Goal: Task Accomplishment & Management: Manage account settings

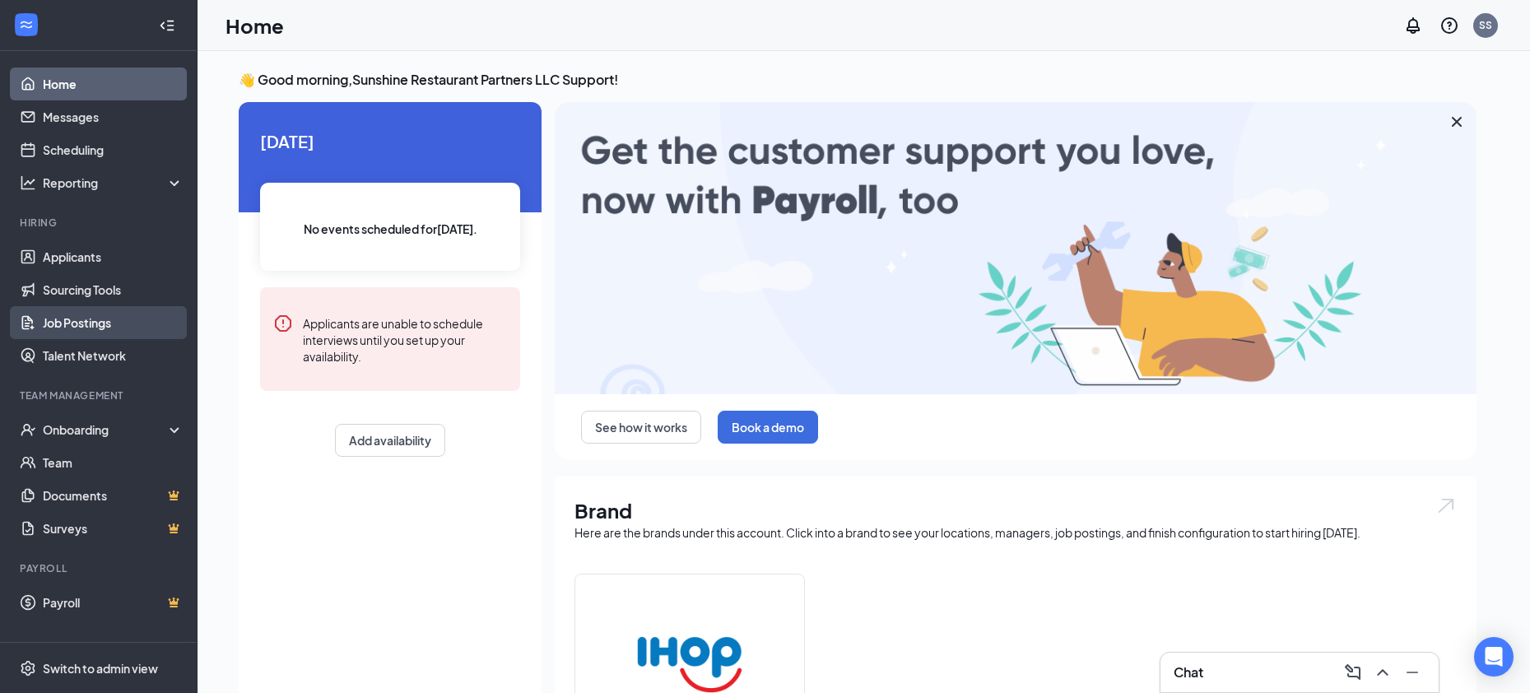
click at [112, 328] on link "Job Postings" at bounding box center [113, 322] width 141 height 33
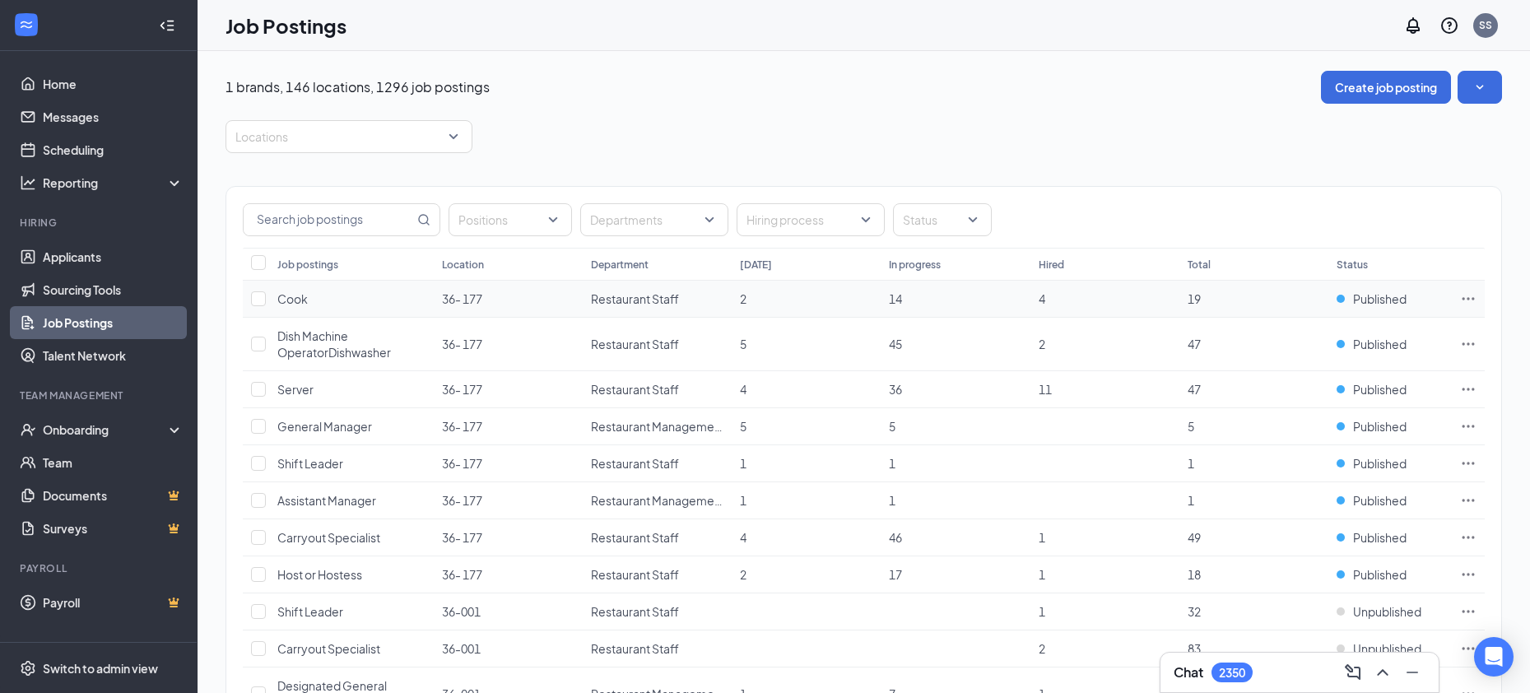
click at [1471, 298] on icon "Ellipses" at bounding box center [1468, 299] width 16 height 16
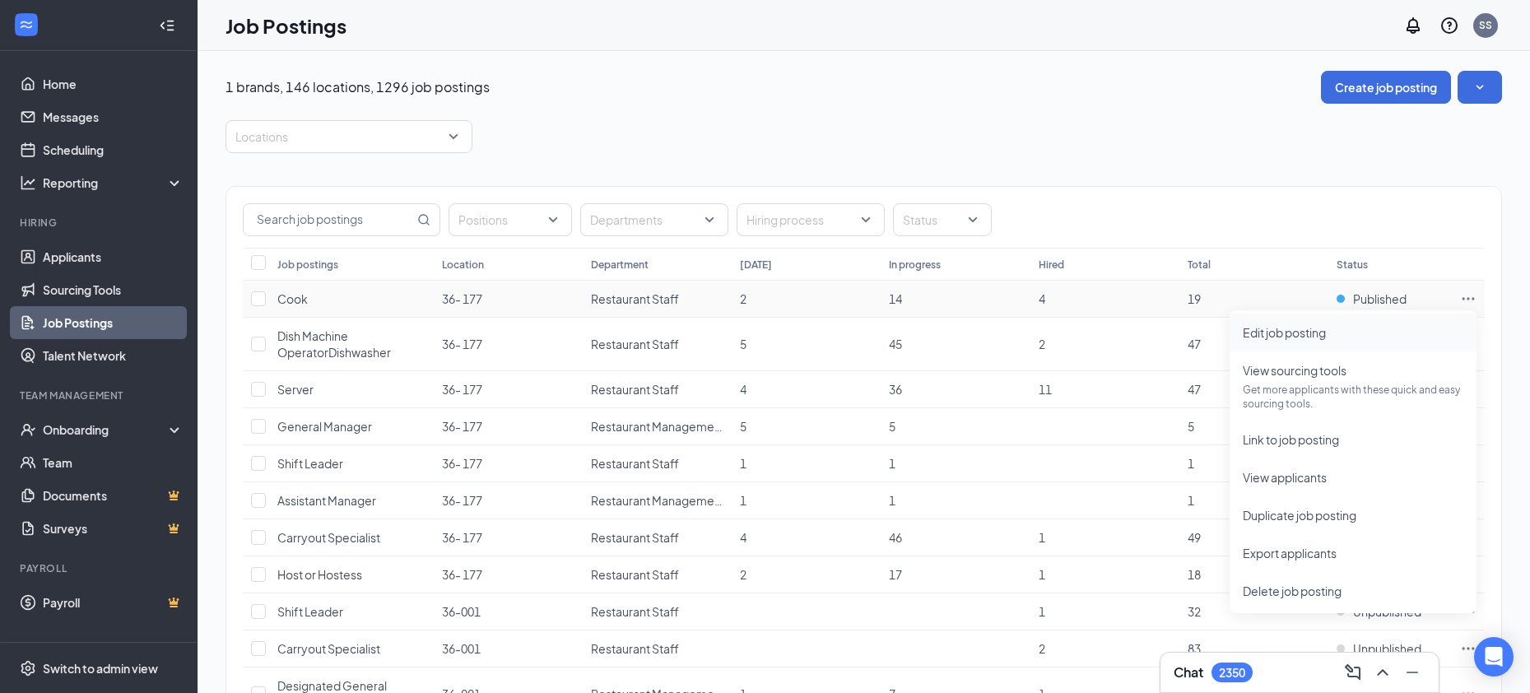
click at [1445, 324] on span "Edit job posting" at bounding box center [1353, 332] width 221 height 18
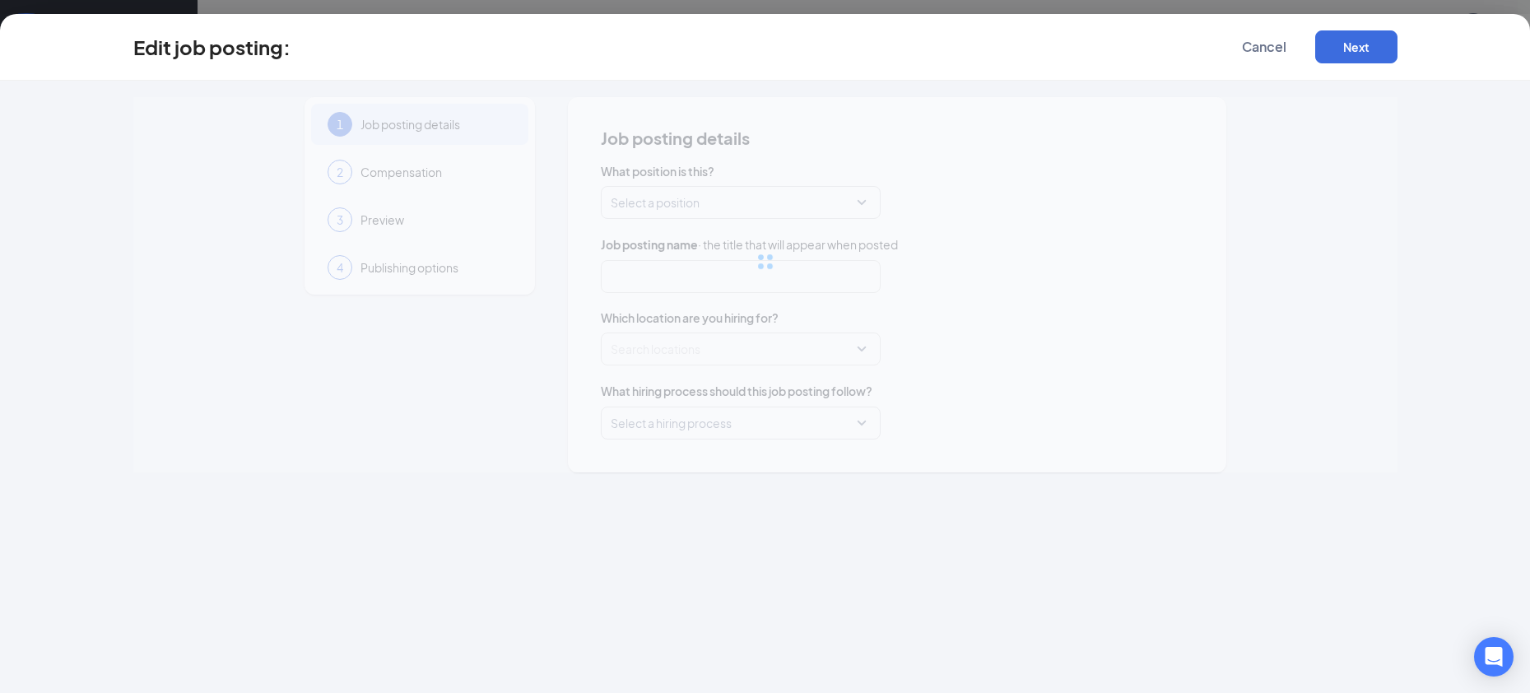
type input "Cook"
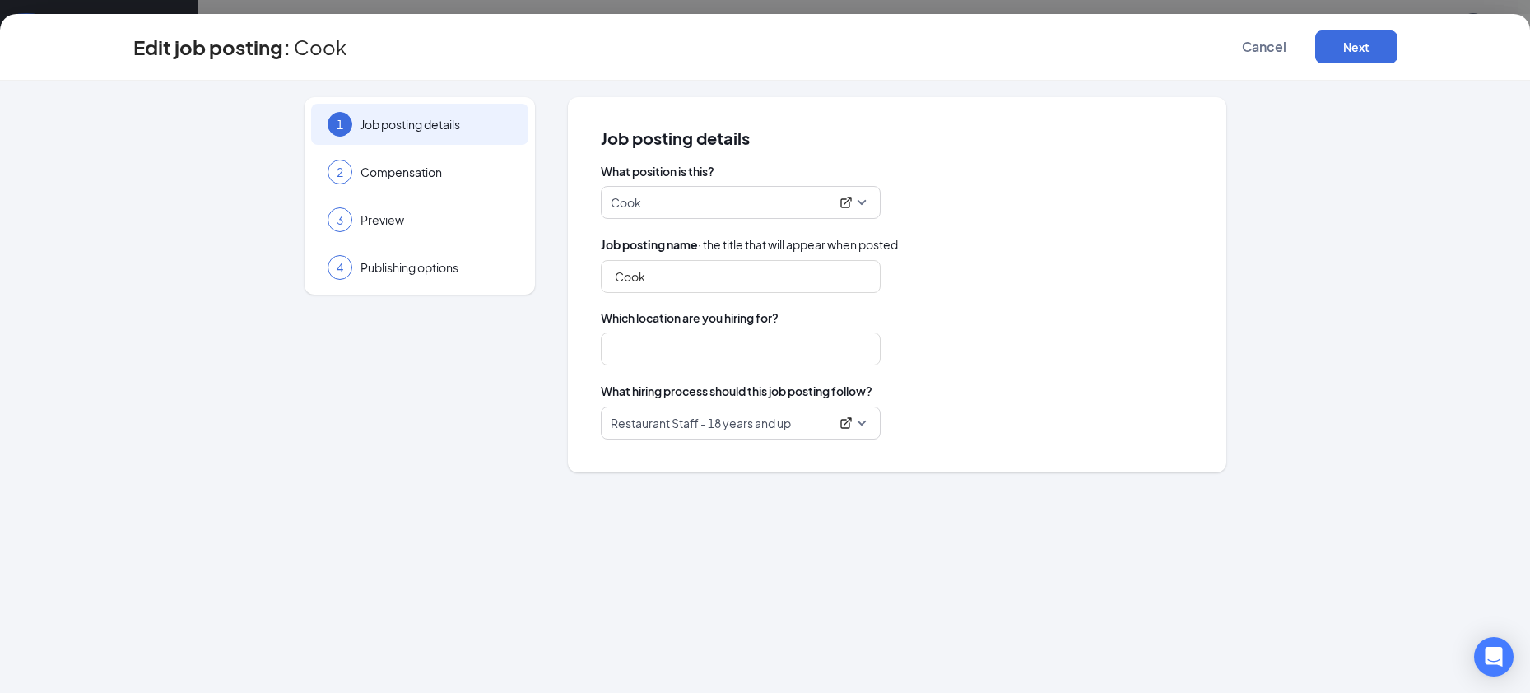
type input "36- 177"
click at [458, 172] on span "Compensation" at bounding box center [436, 172] width 151 height 16
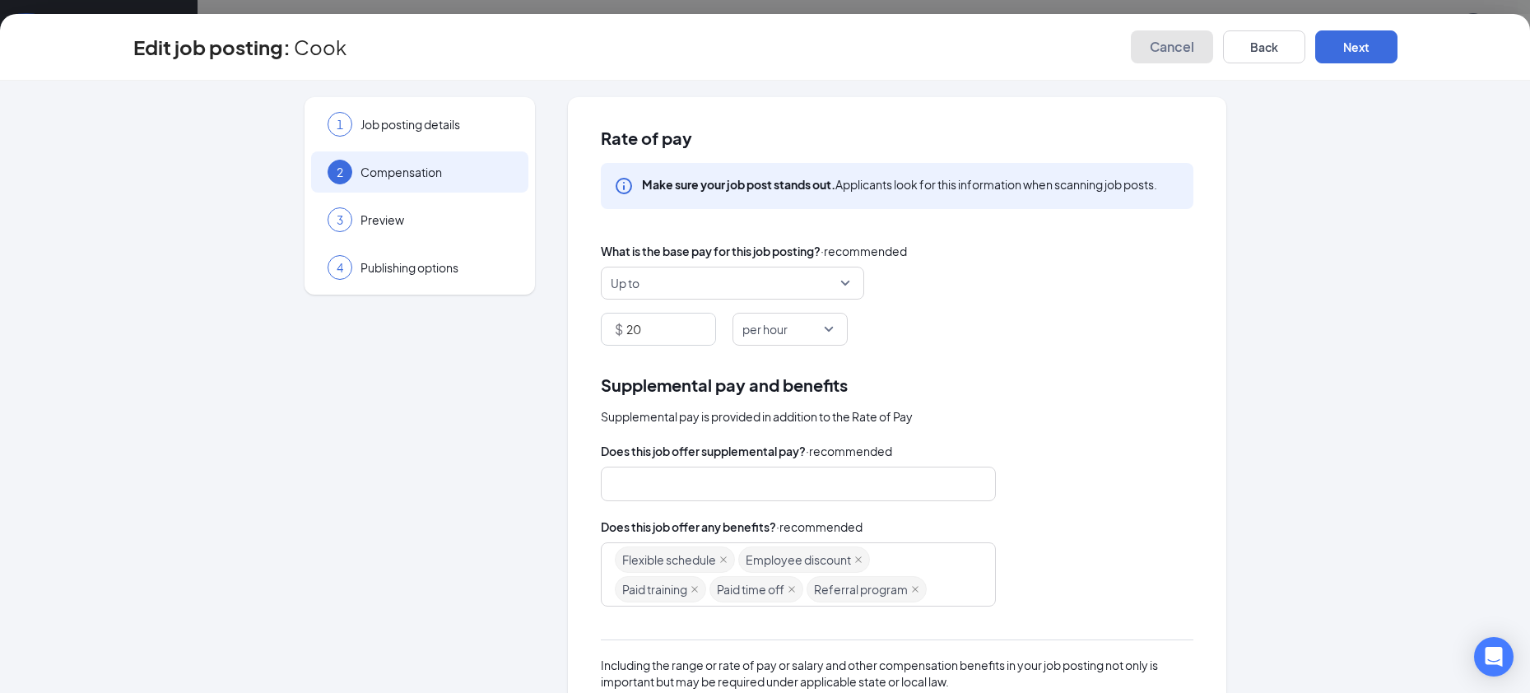
click at [1161, 49] on span "Cancel" at bounding box center [1172, 47] width 44 height 16
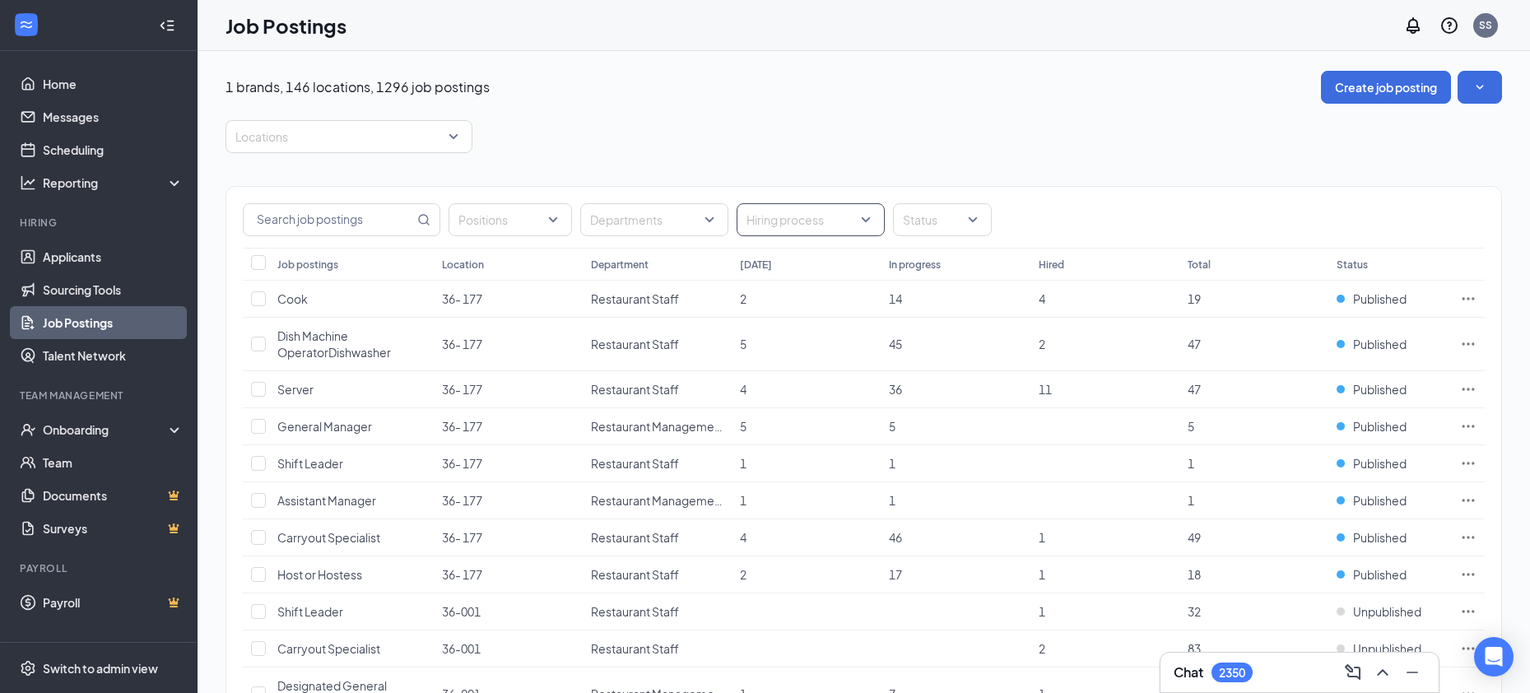
click at [837, 222] on div at bounding box center [802, 220] width 123 height 26
type input "bil"
click at [774, 268] on span "[PERSON_NAME] - Management" at bounding box center [861, 265] width 176 height 15
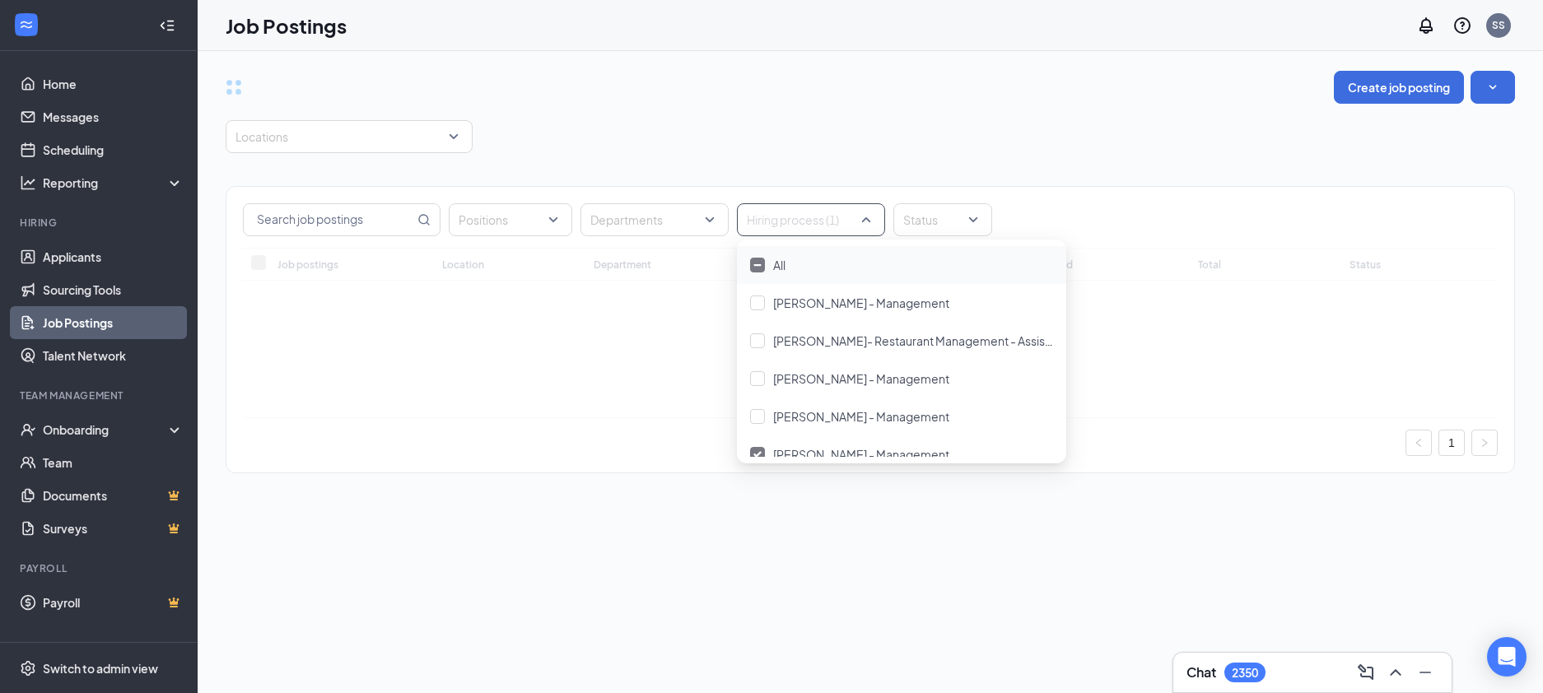
click at [772, 163] on div "Positions Departments Hiring process (1) Status Job postings Location Departmen…" at bounding box center [870, 321] width 1289 height 337
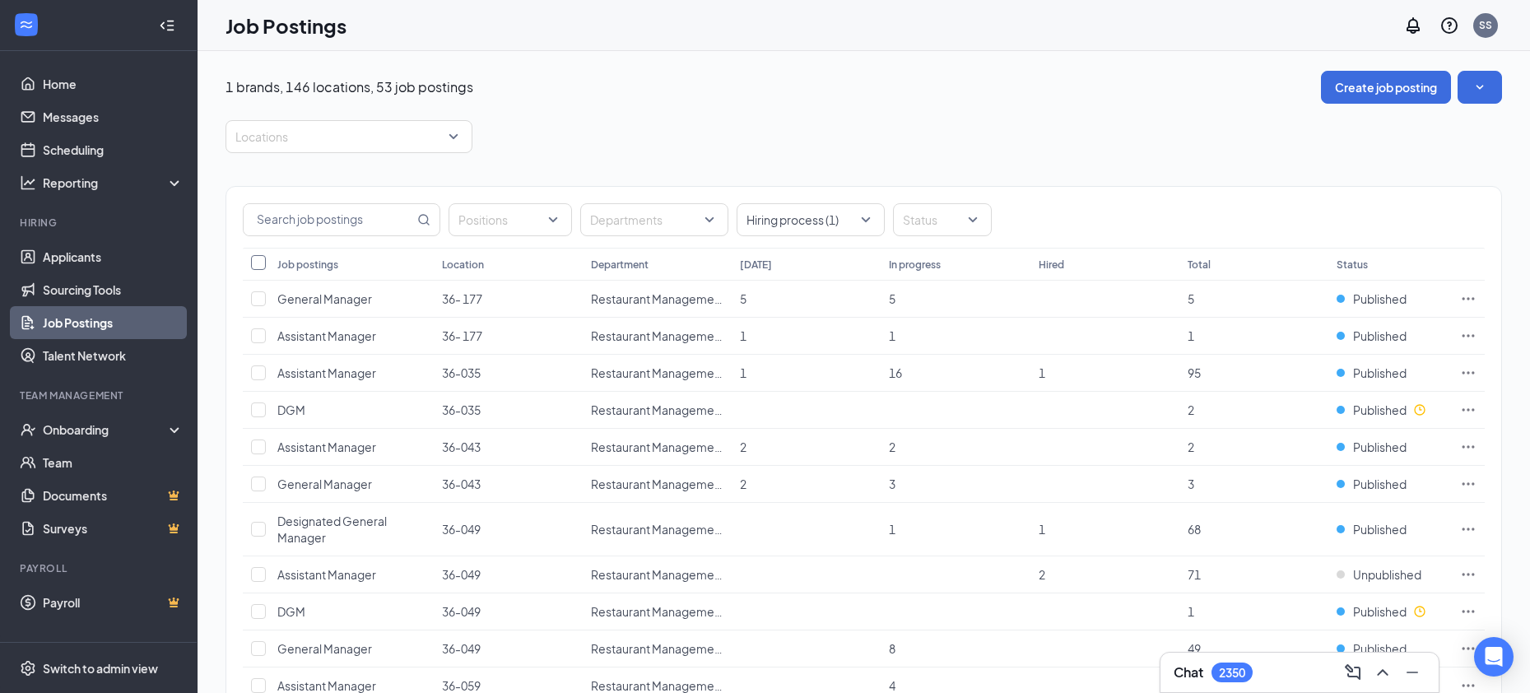
click at [264, 265] on input "Select all" at bounding box center [258, 262] width 15 height 15
checkbox input "true"
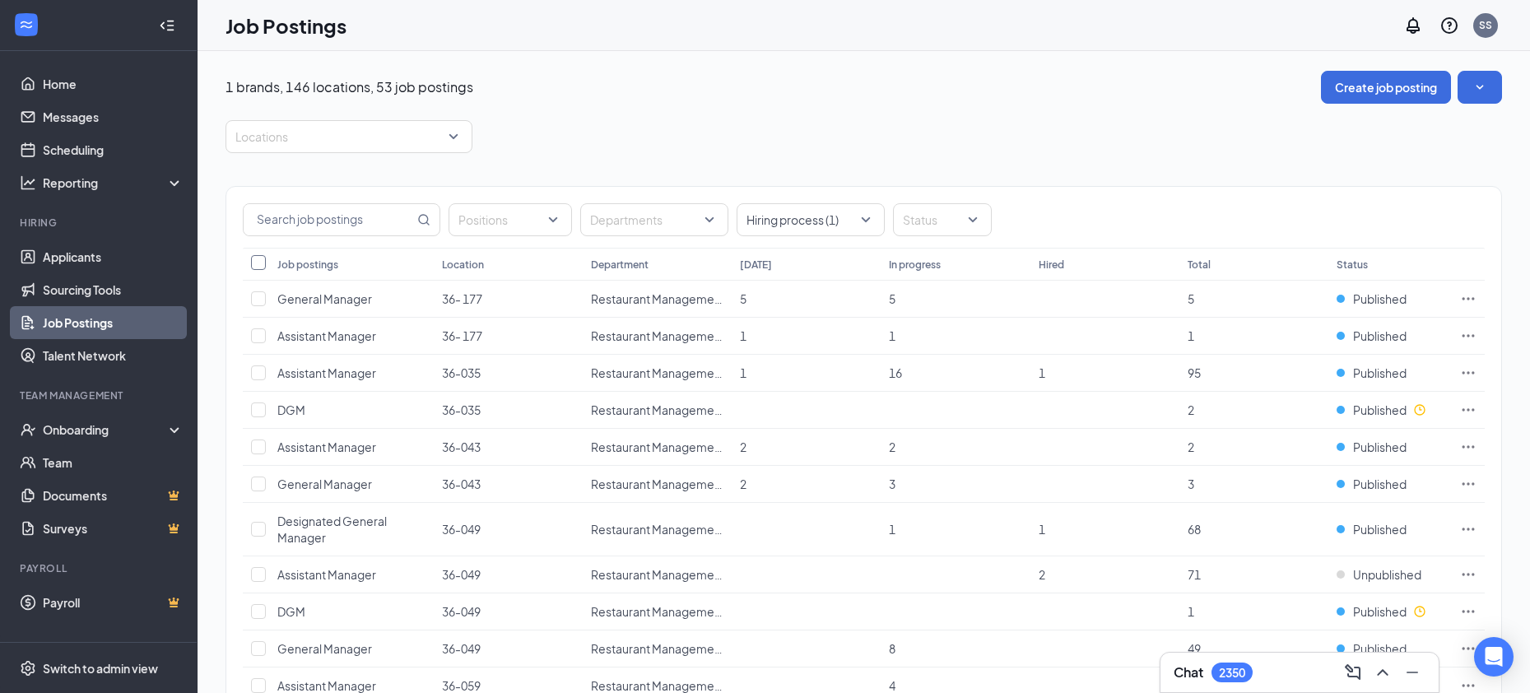
checkbox input "true"
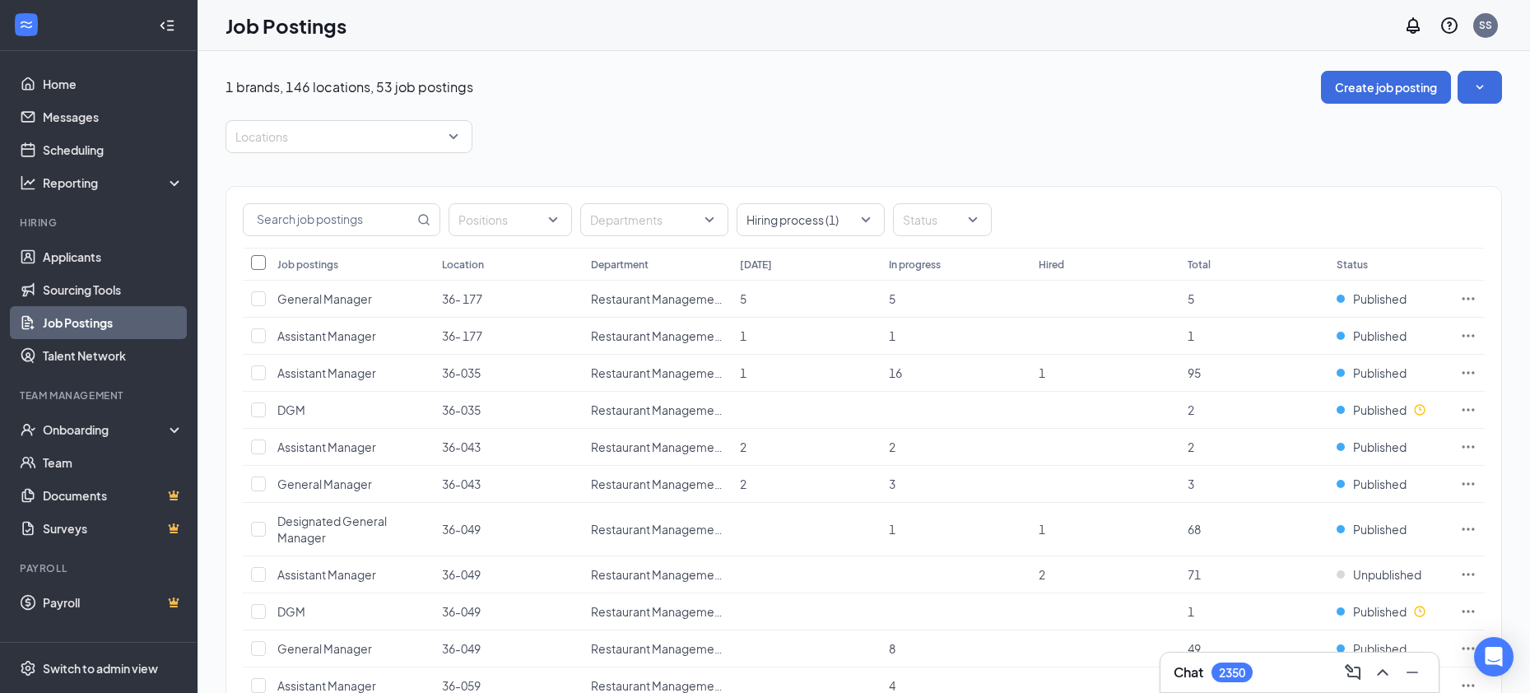
checkbox input "true"
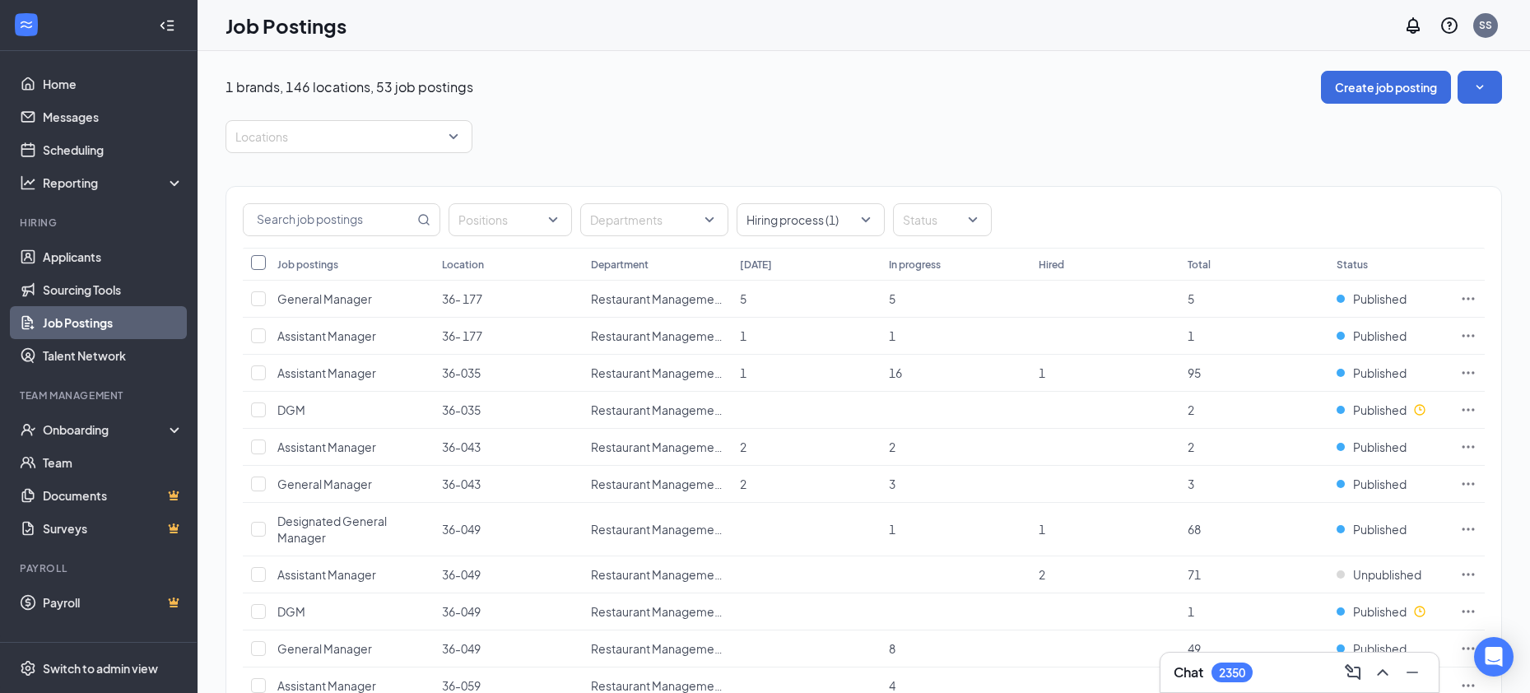
checkbox input "true"
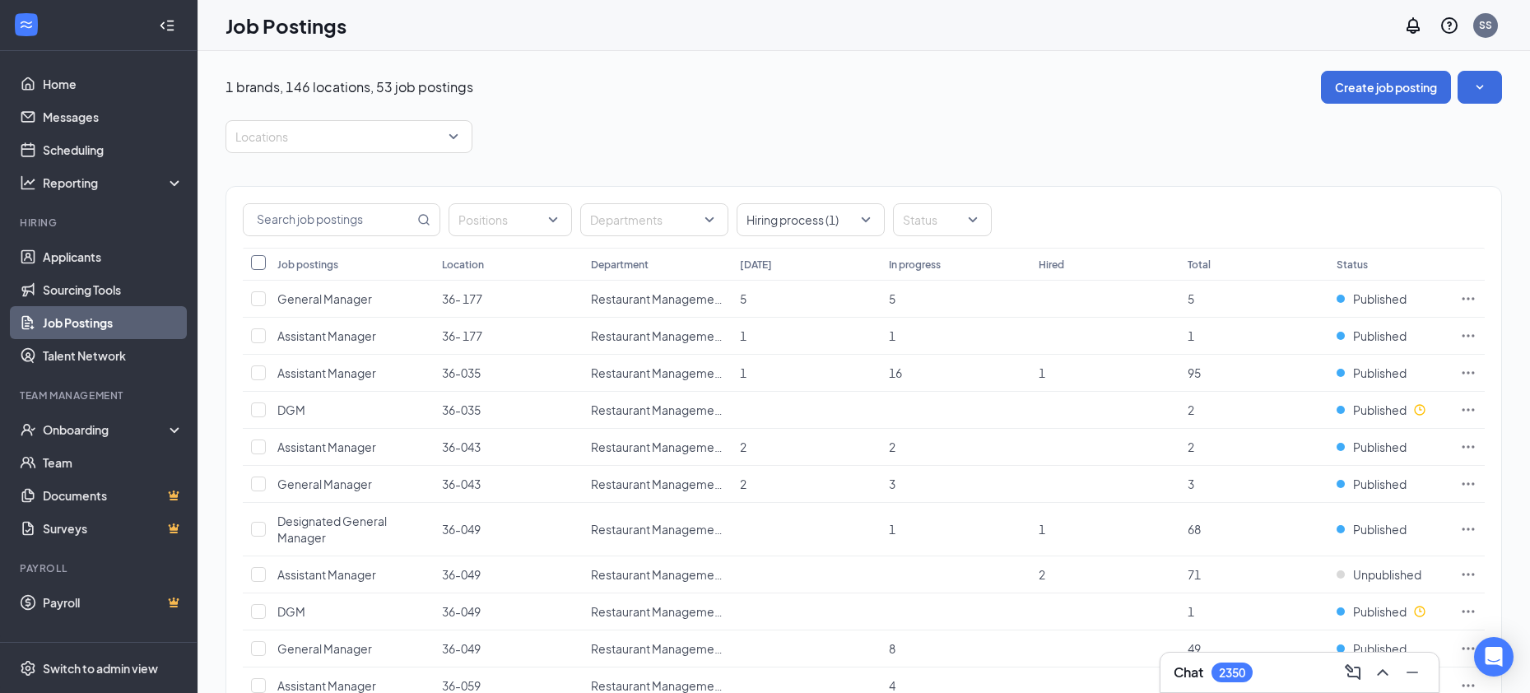
checkbox input "true"
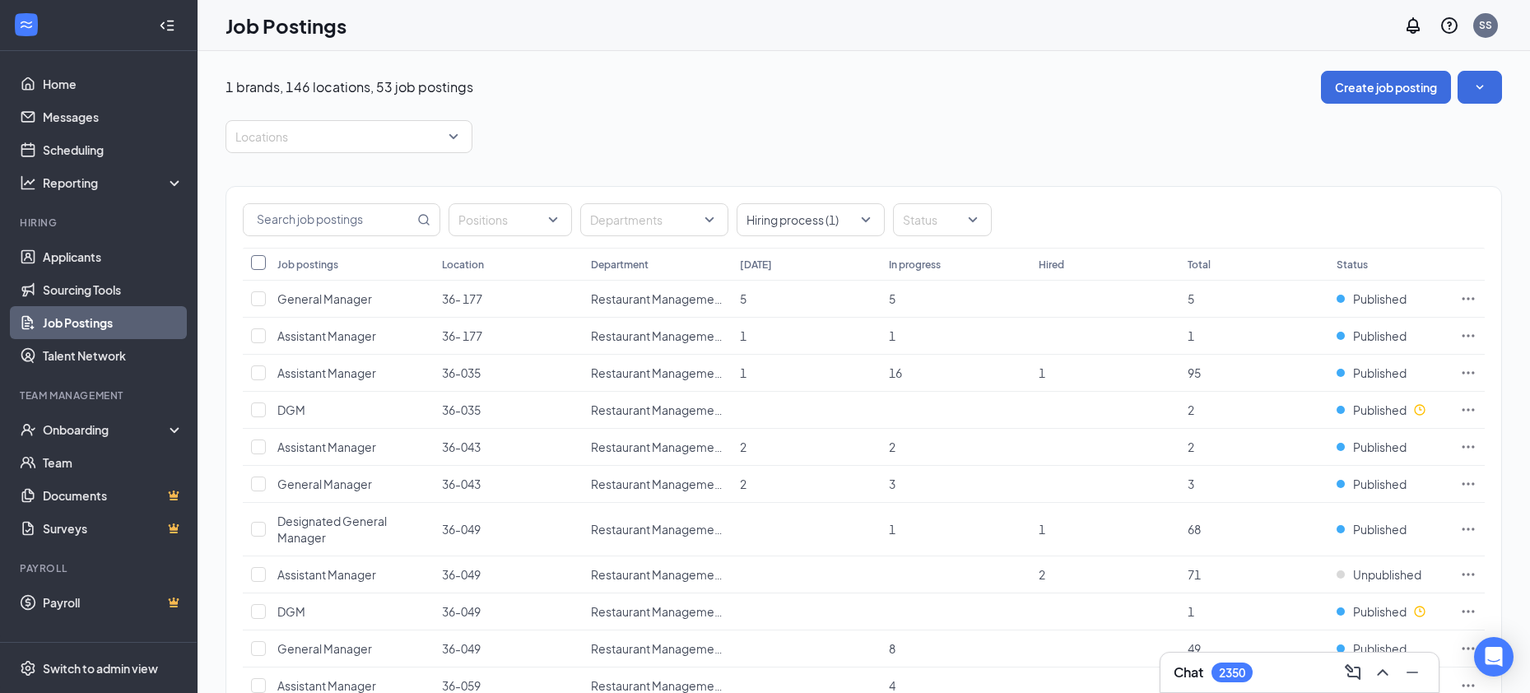
checkbox input "true"
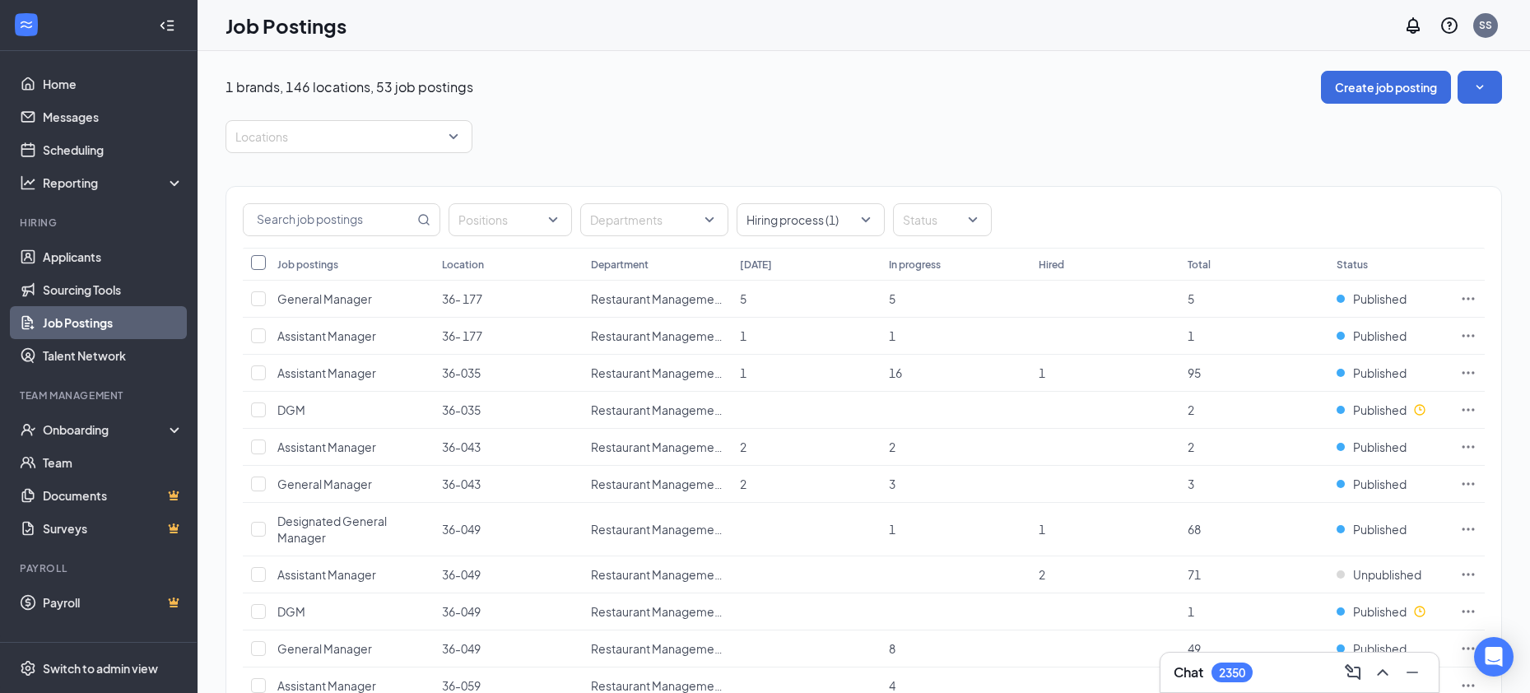
checkbox input "true"
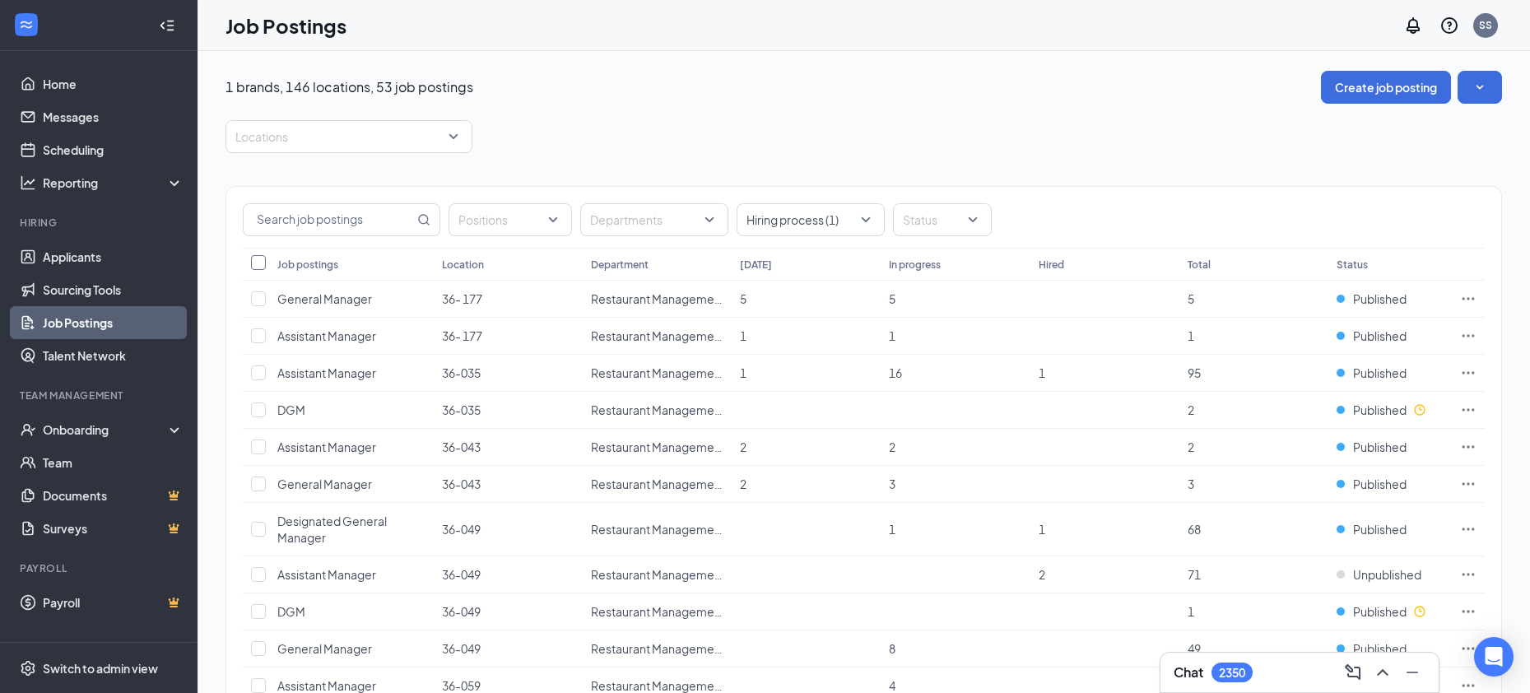
checkbox input "true"
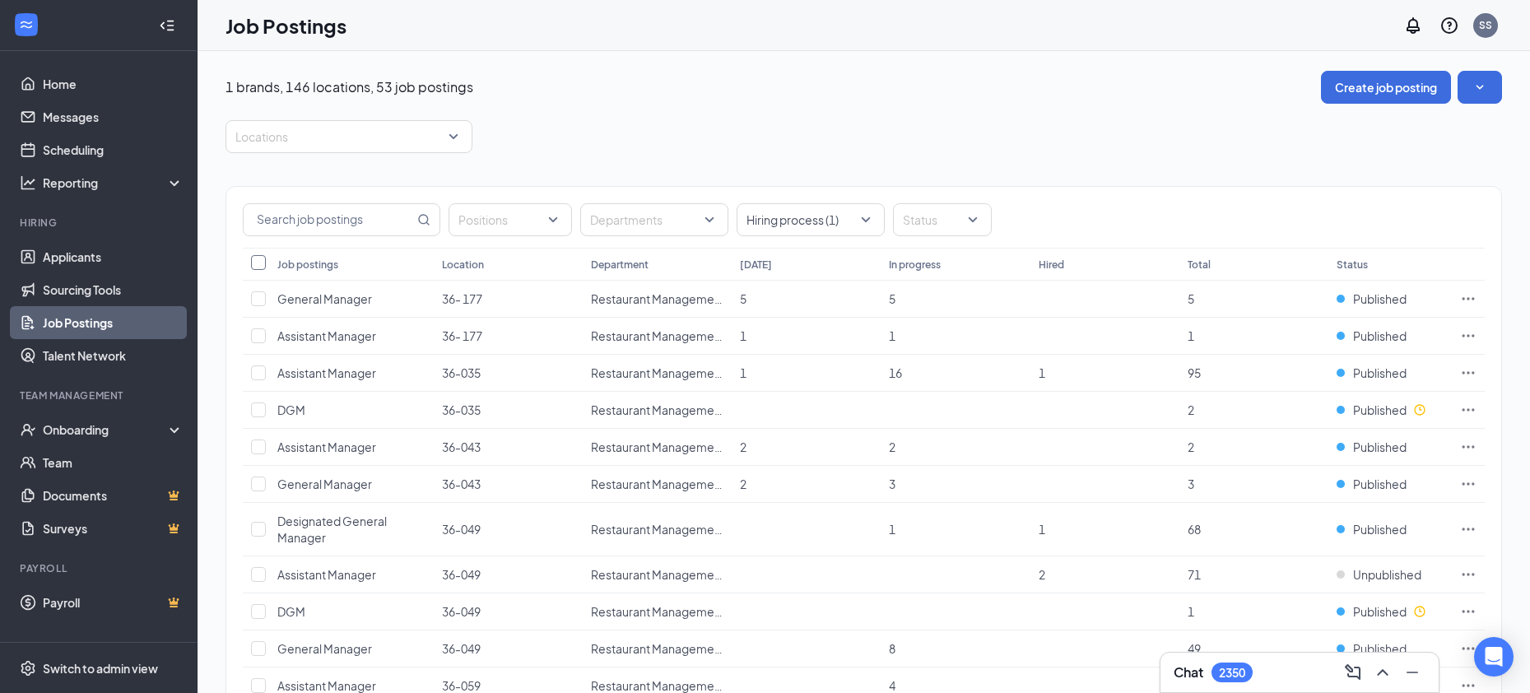
checkbox input "true"
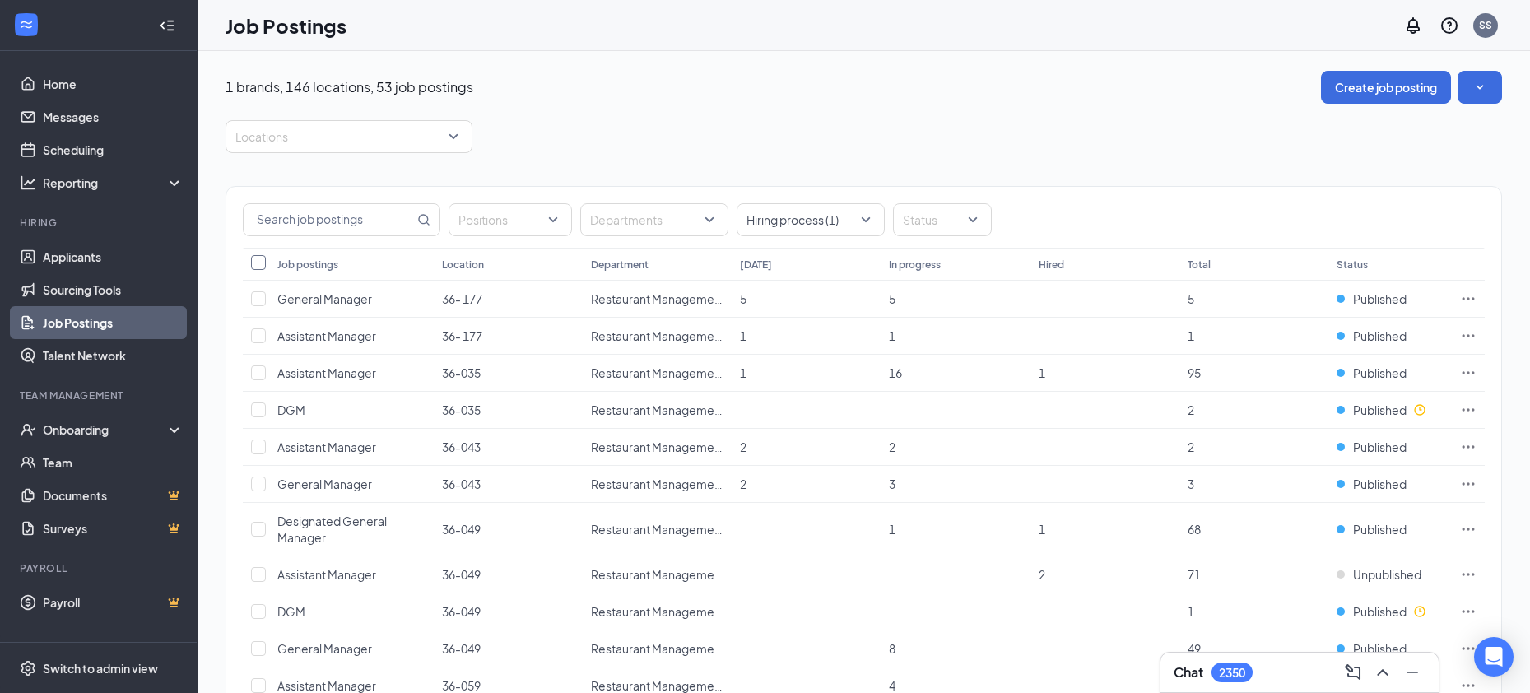
checkbox input "true"
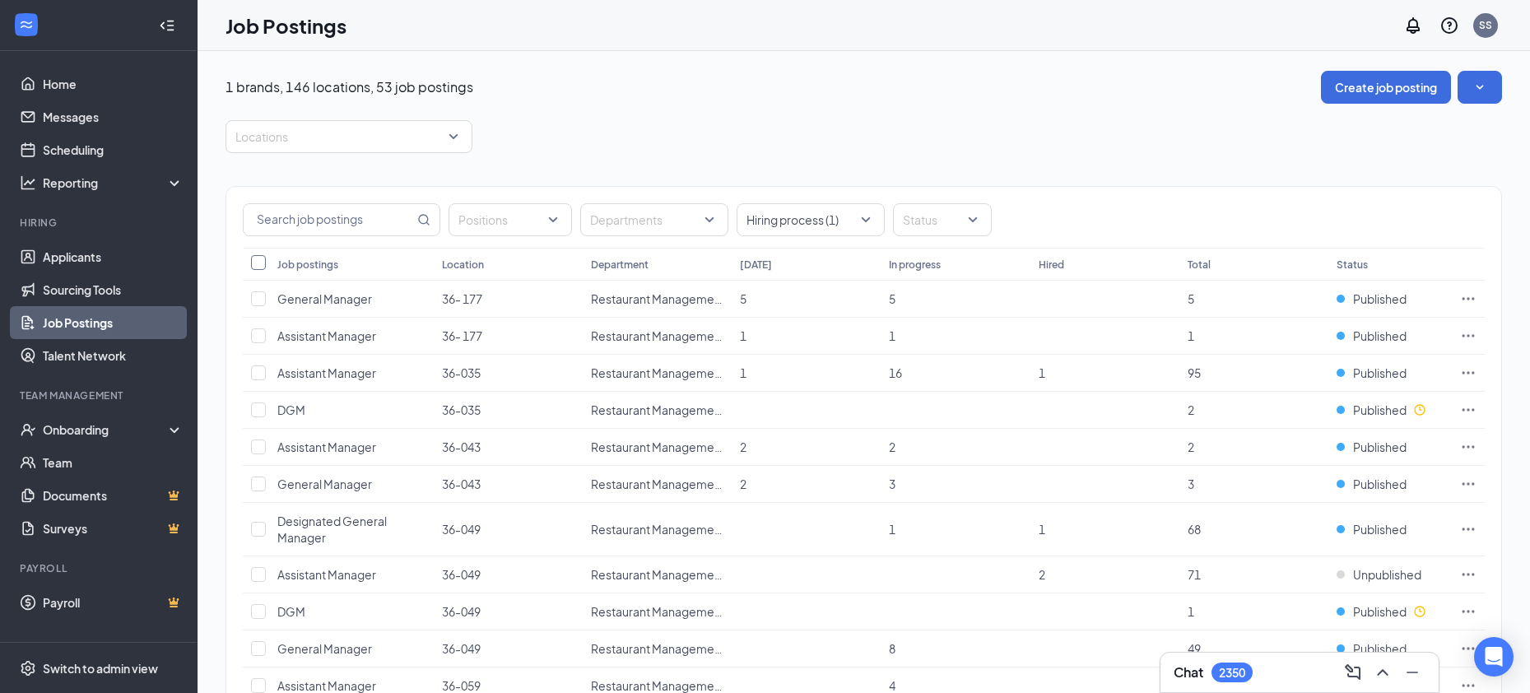
checkbox input "true"
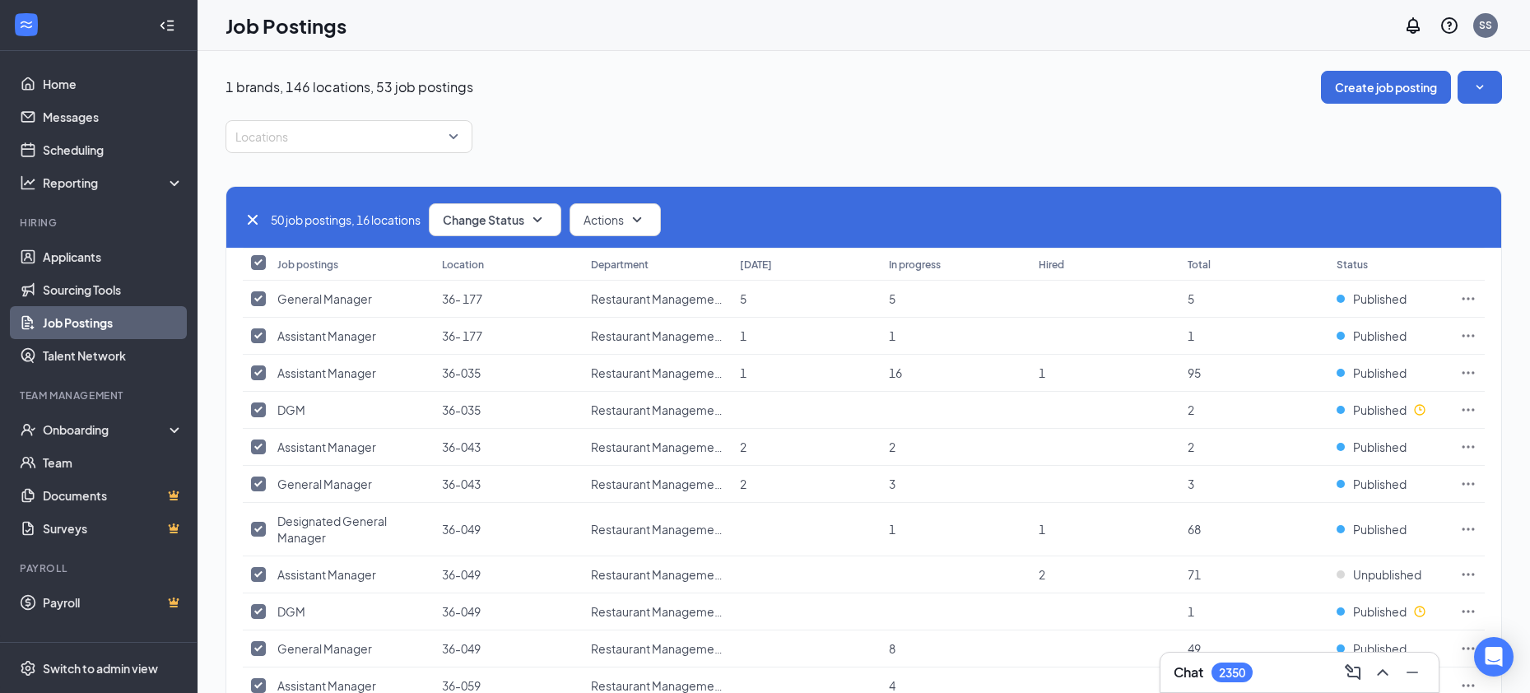
click at [254, 221] on icon "Cross" at bounding box center [253, 220] width 10 height 10
checkbox input "false"
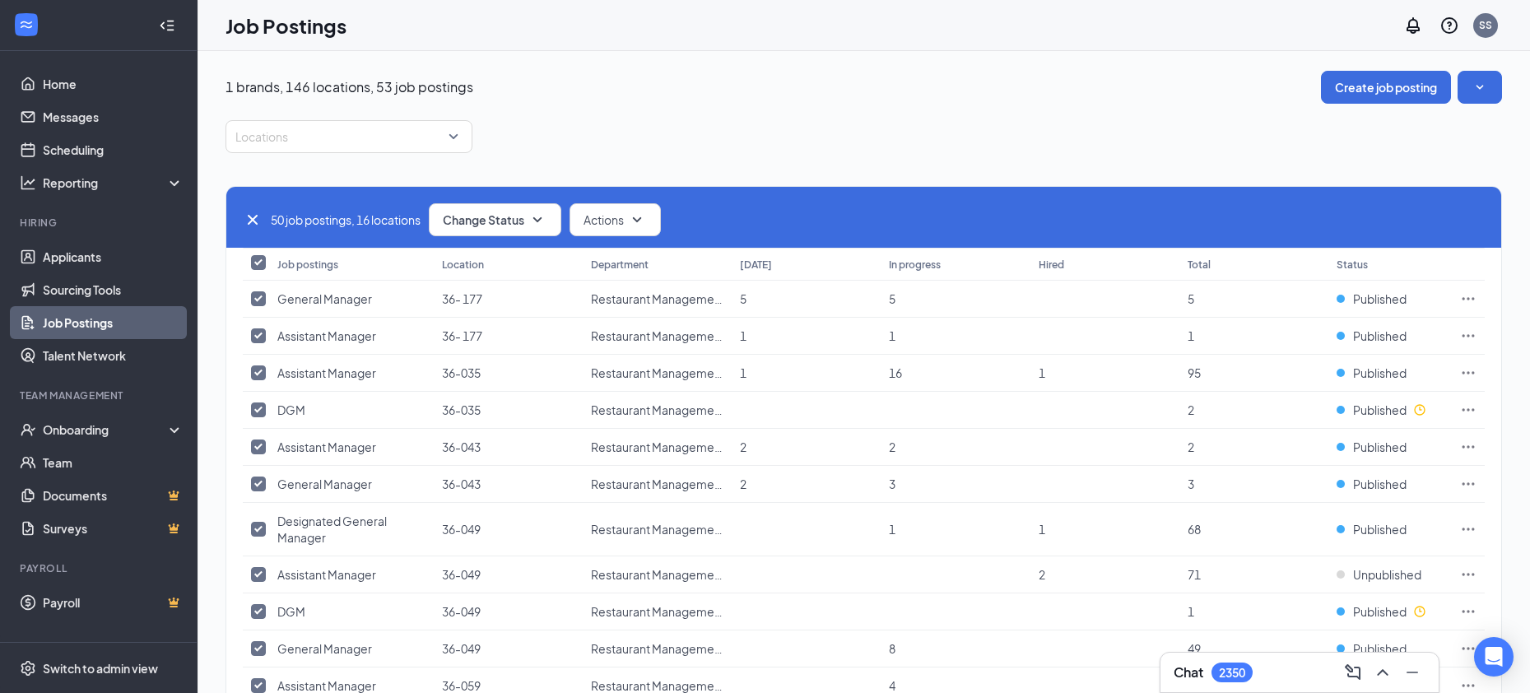
checkbox input "false"
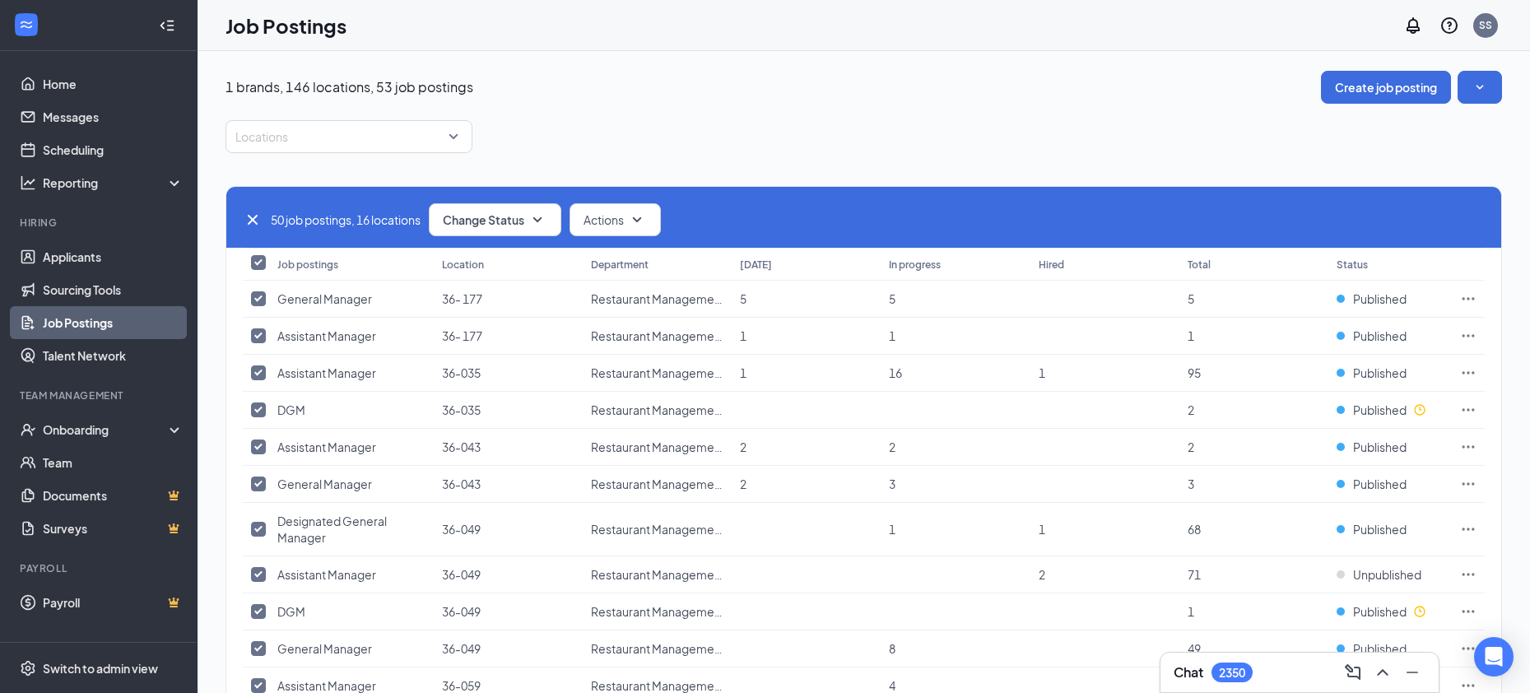
checkbox input "false"
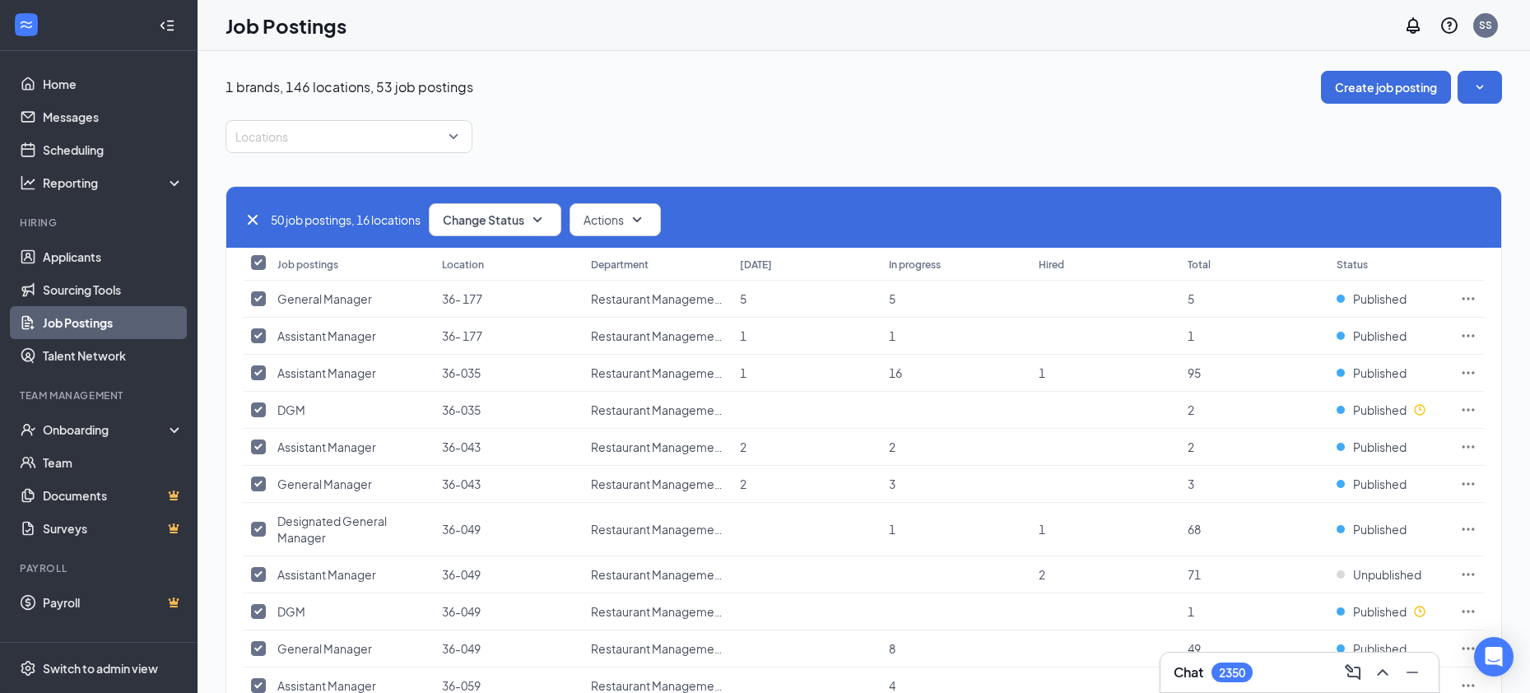
checkbox input "false"
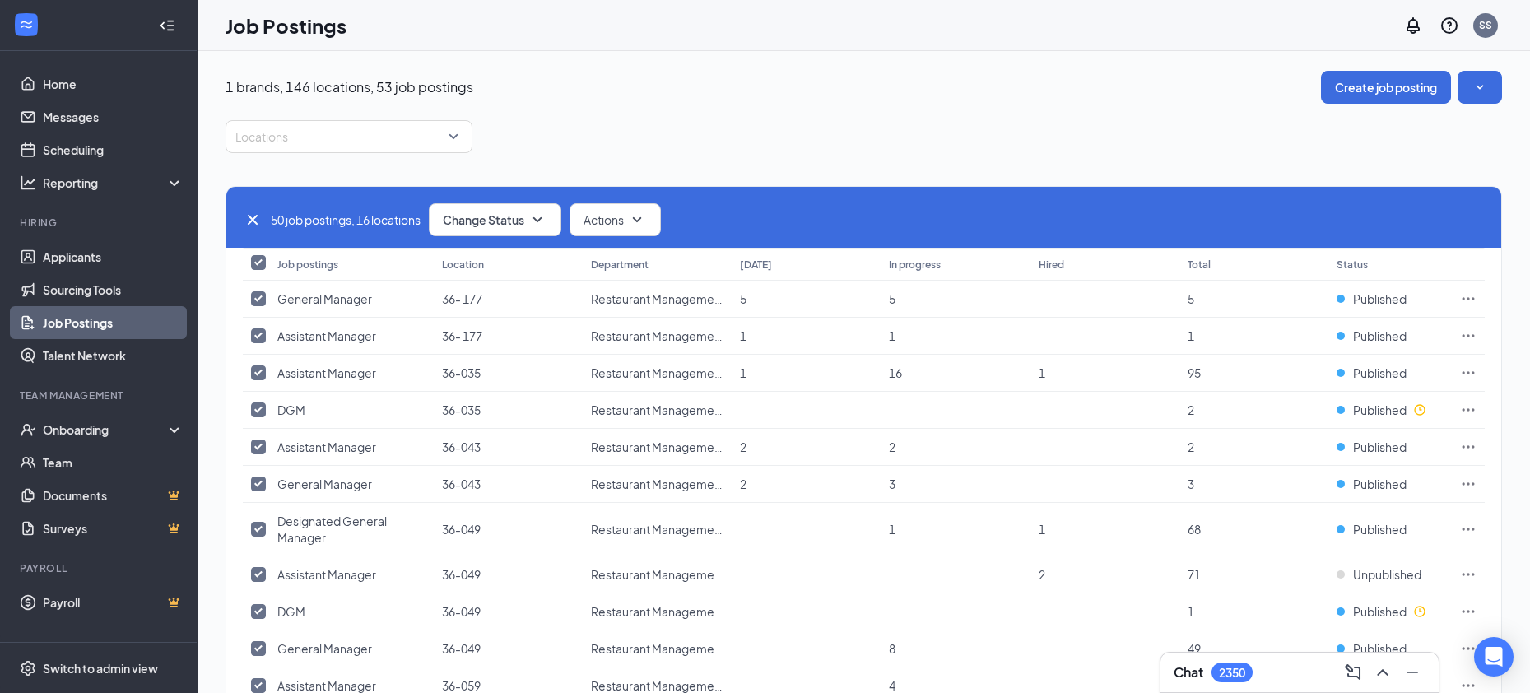
checkbox input "false"
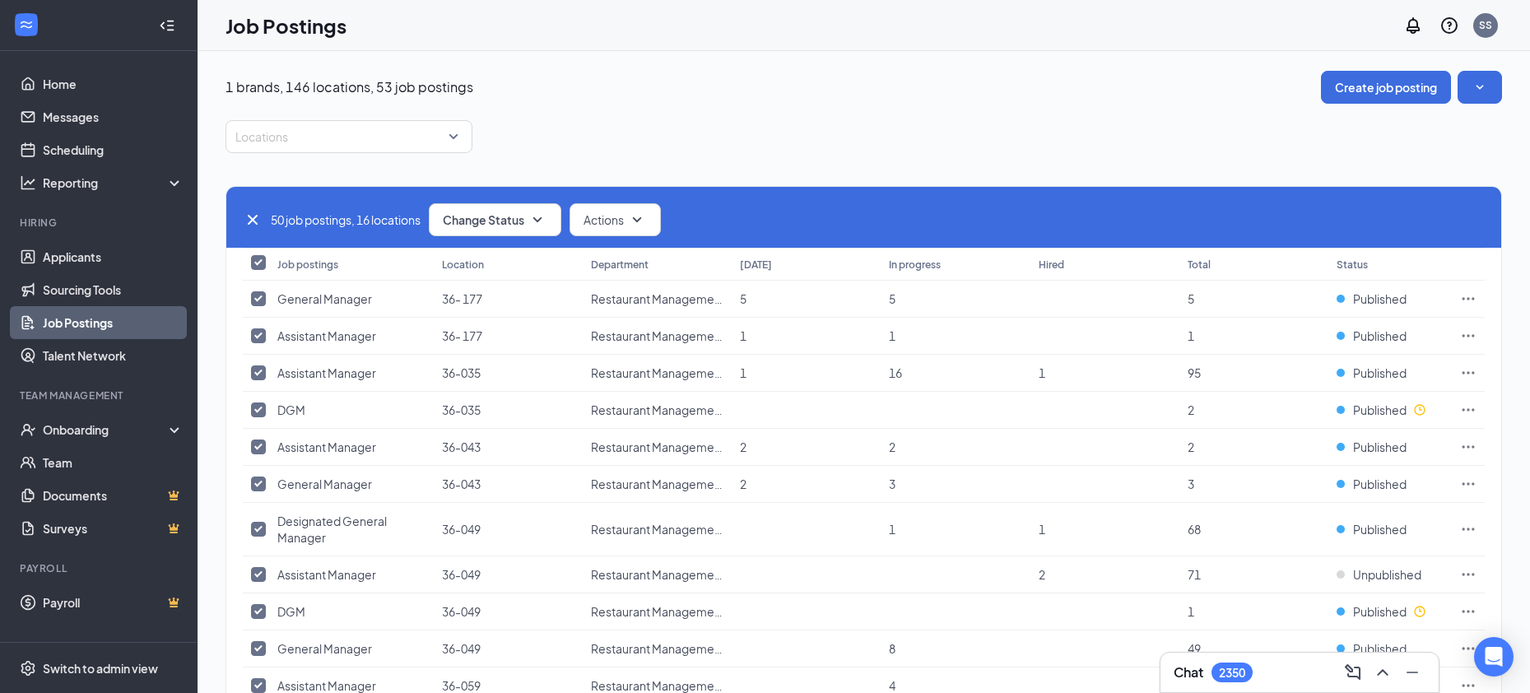
checkbox input "false"
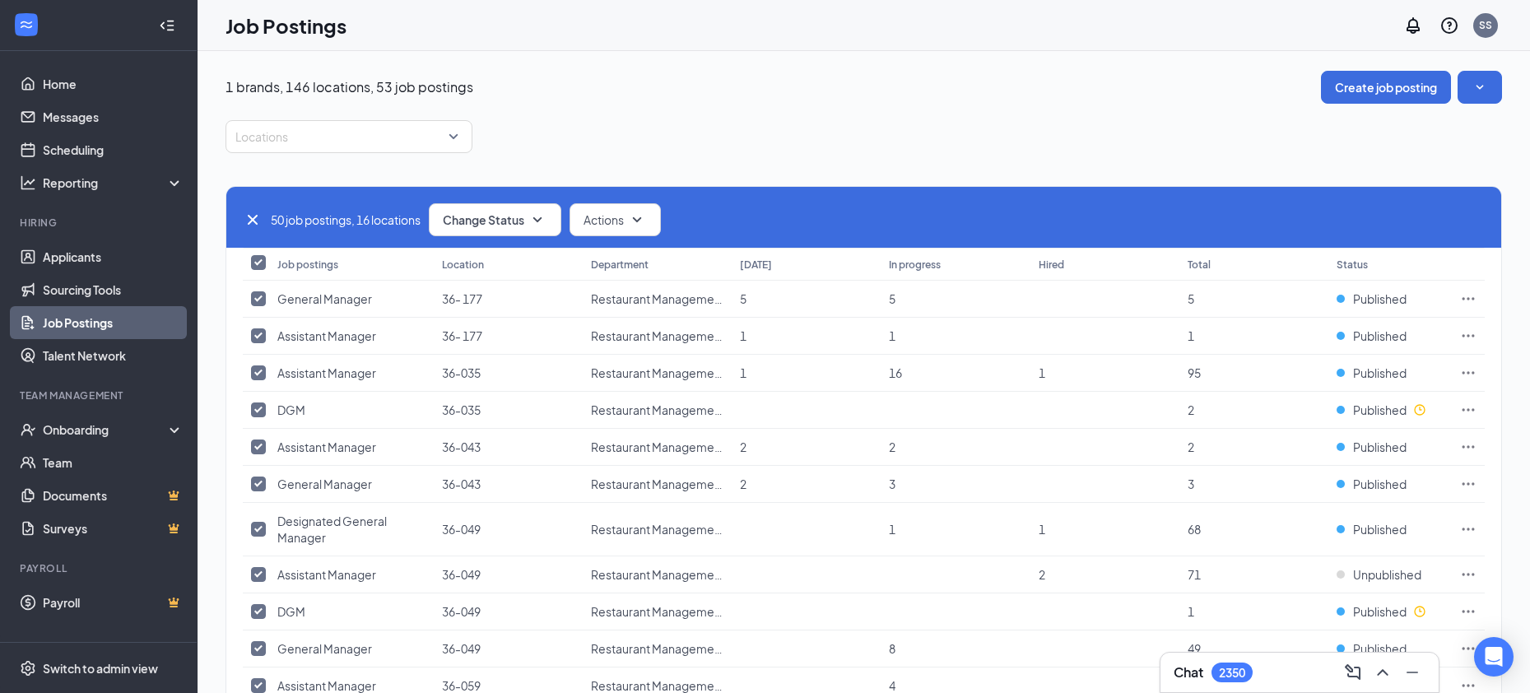
checkbox input "false"
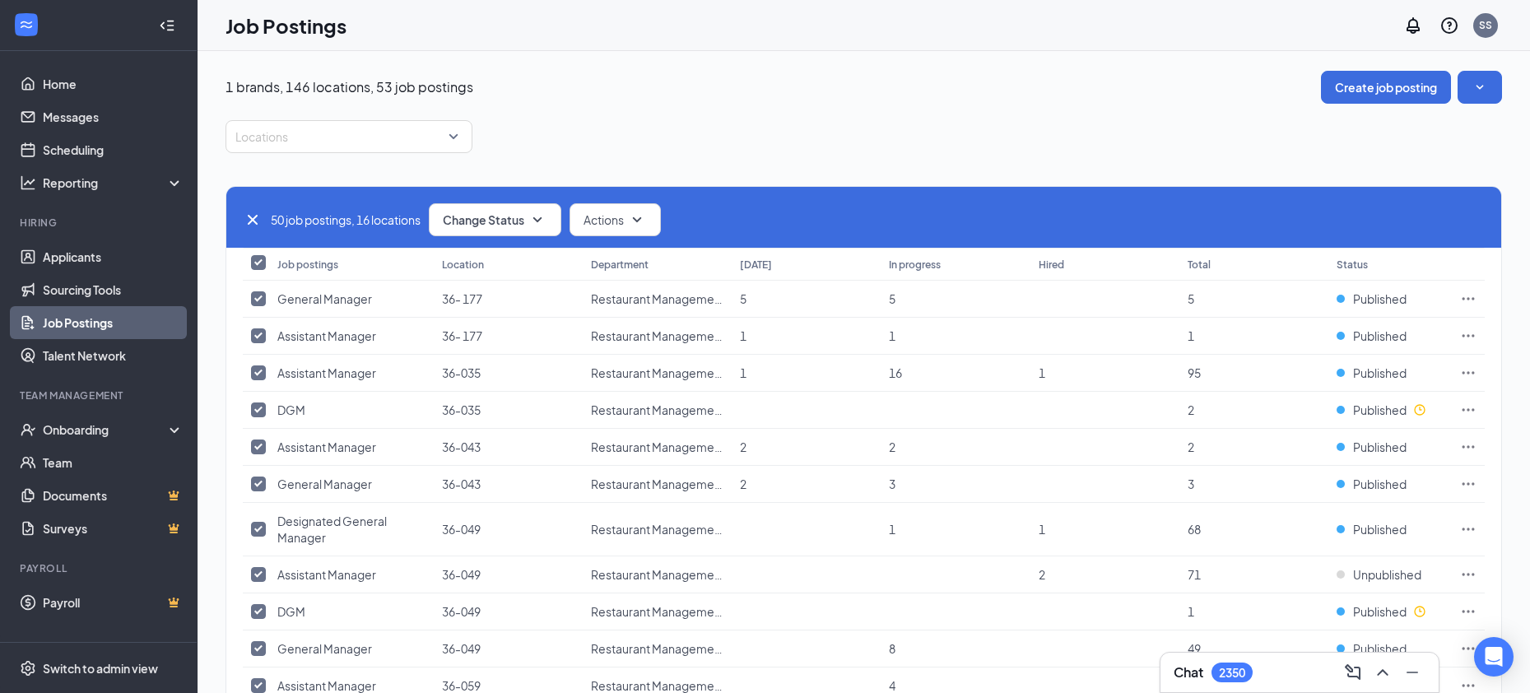
checkbox input "false"
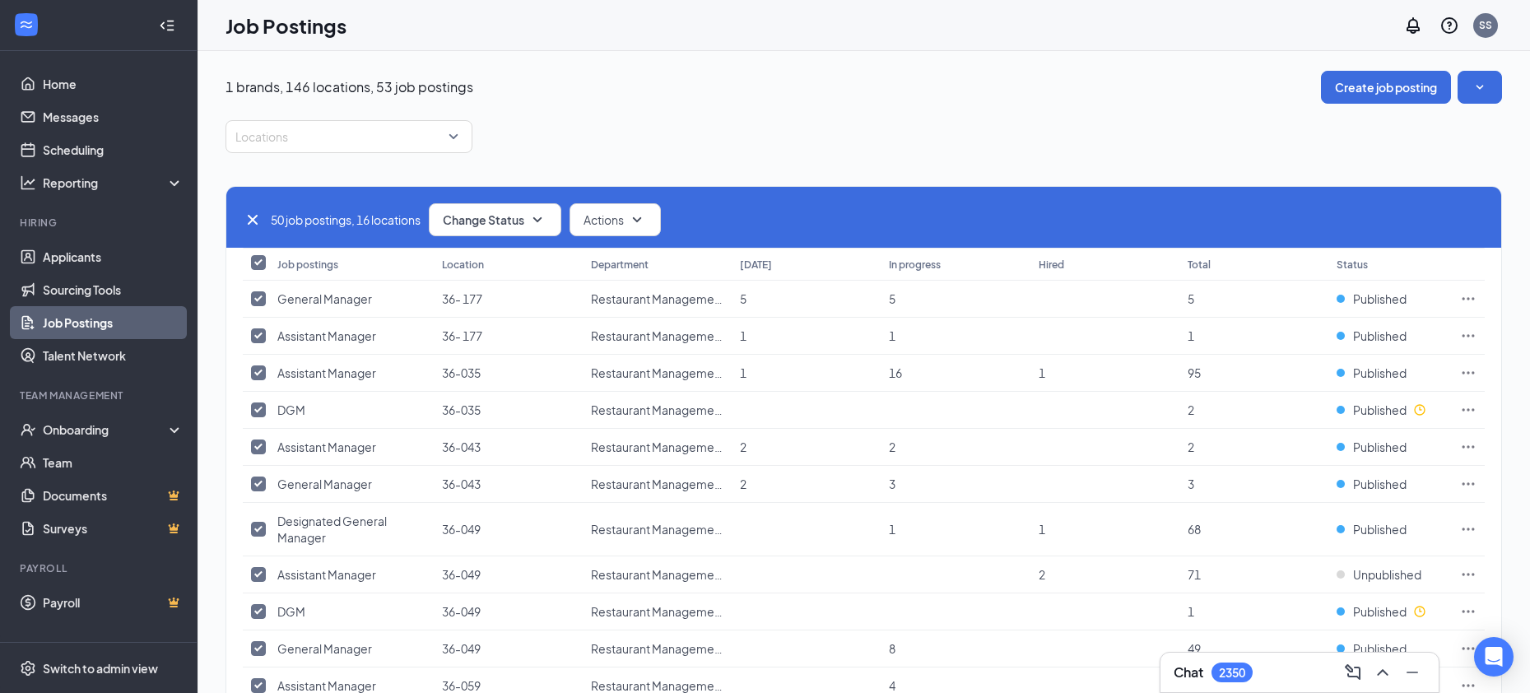
checkbox input "false"
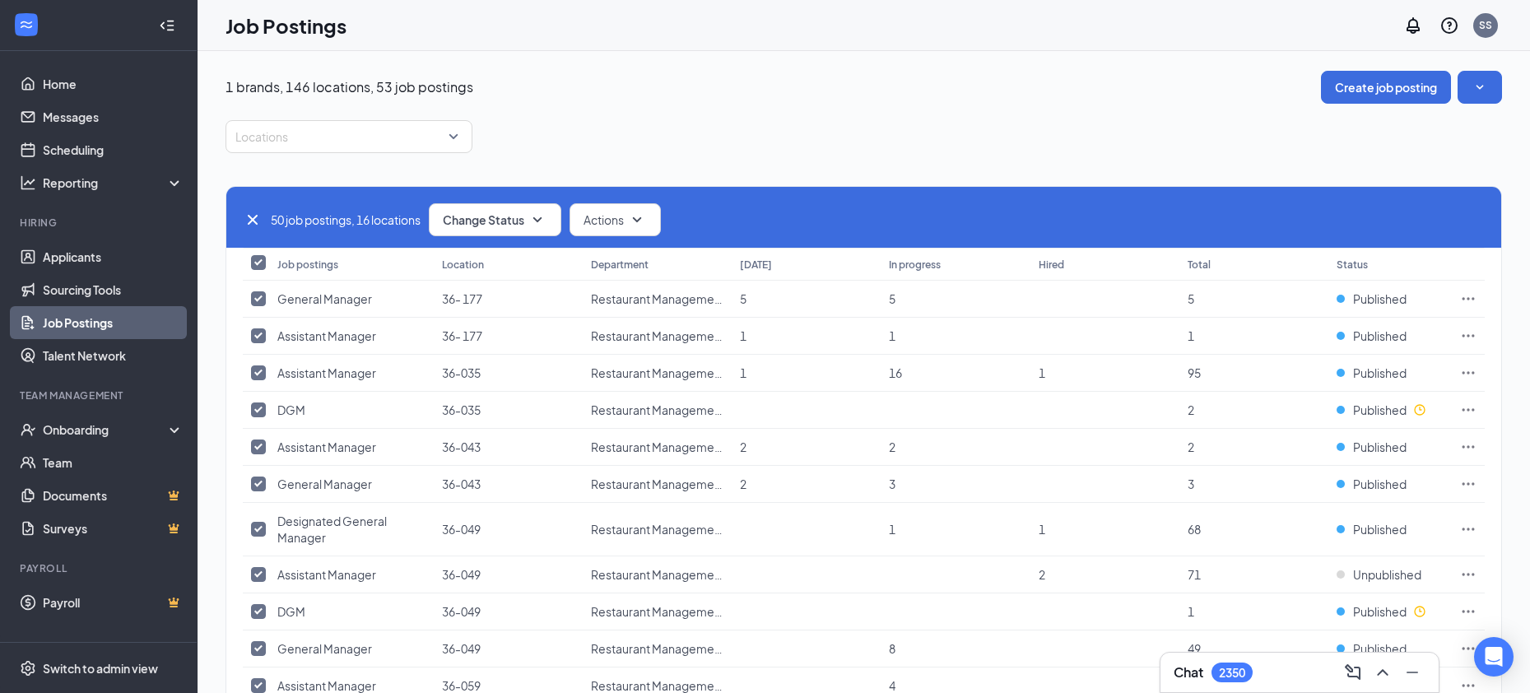
checkbox input "false"
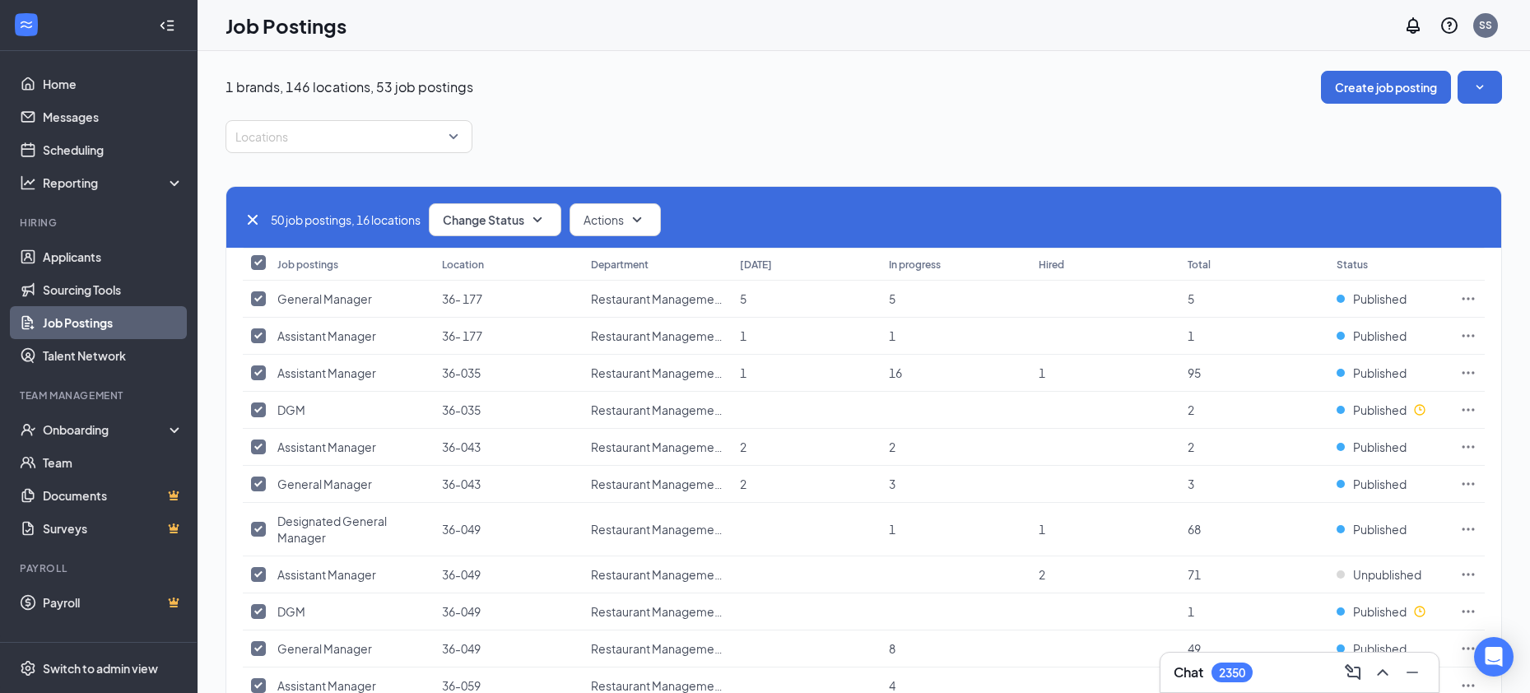
checkbox input "false"
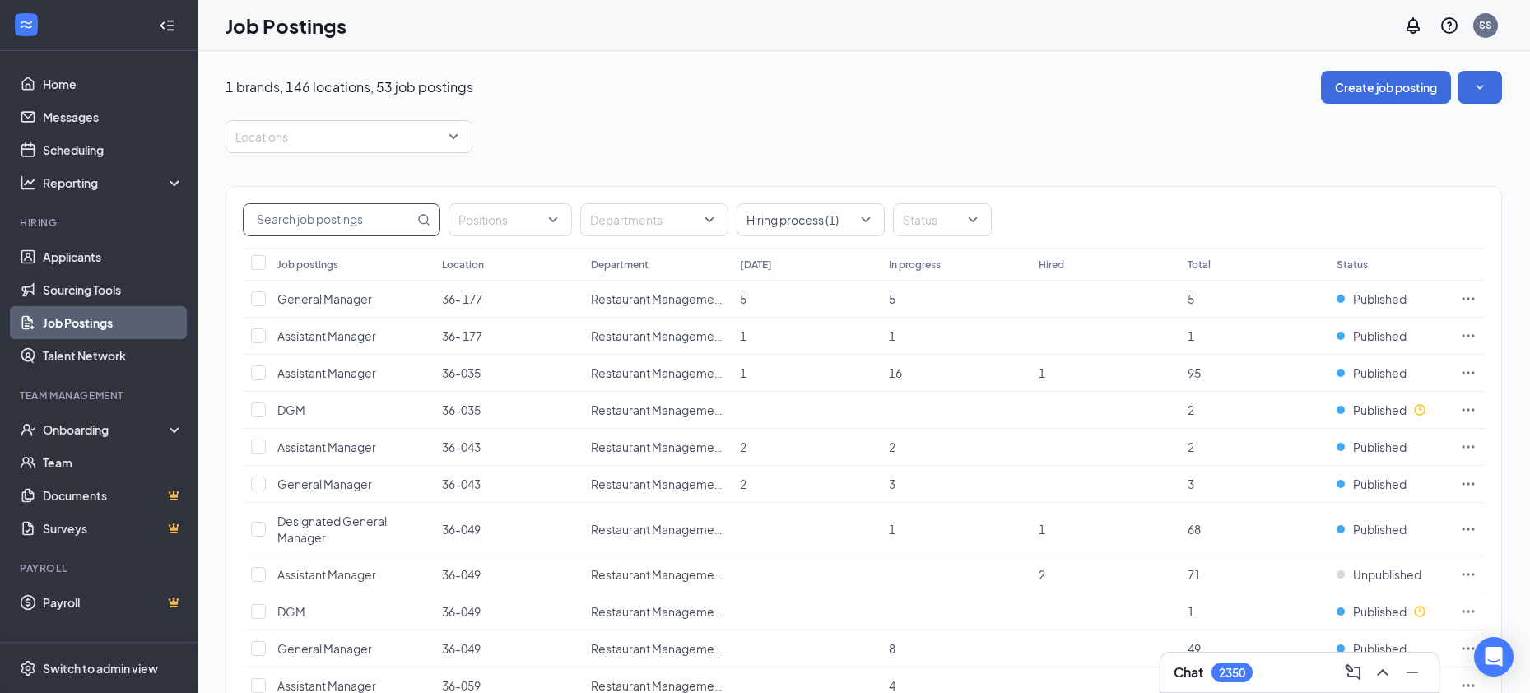
click at [300, 223] on input "text" at bounding box center [329, 219] width 170 height 31
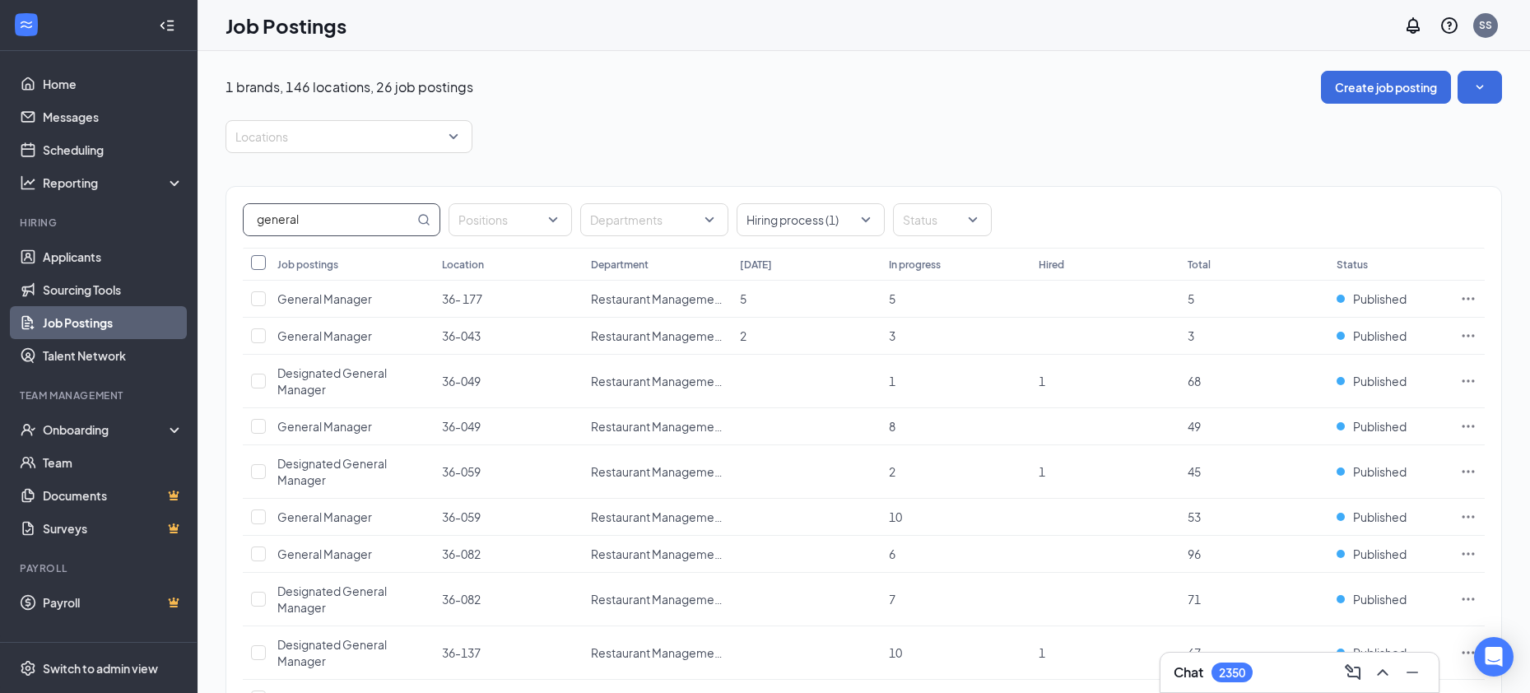
type input "general"
click at [259, 263] on input "Select all" at bounding box center [258, 262] width 15 height 15
checkbox input "true"
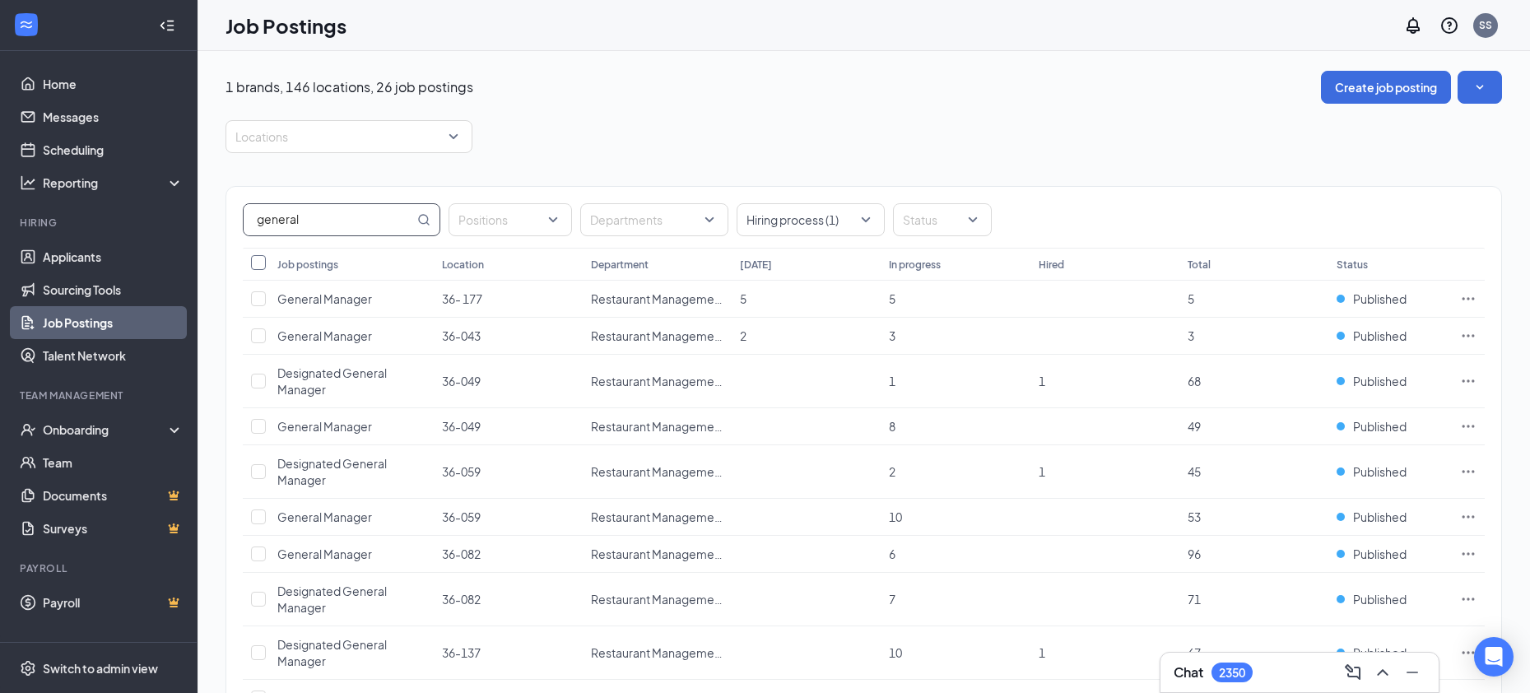
checkbox input "true"
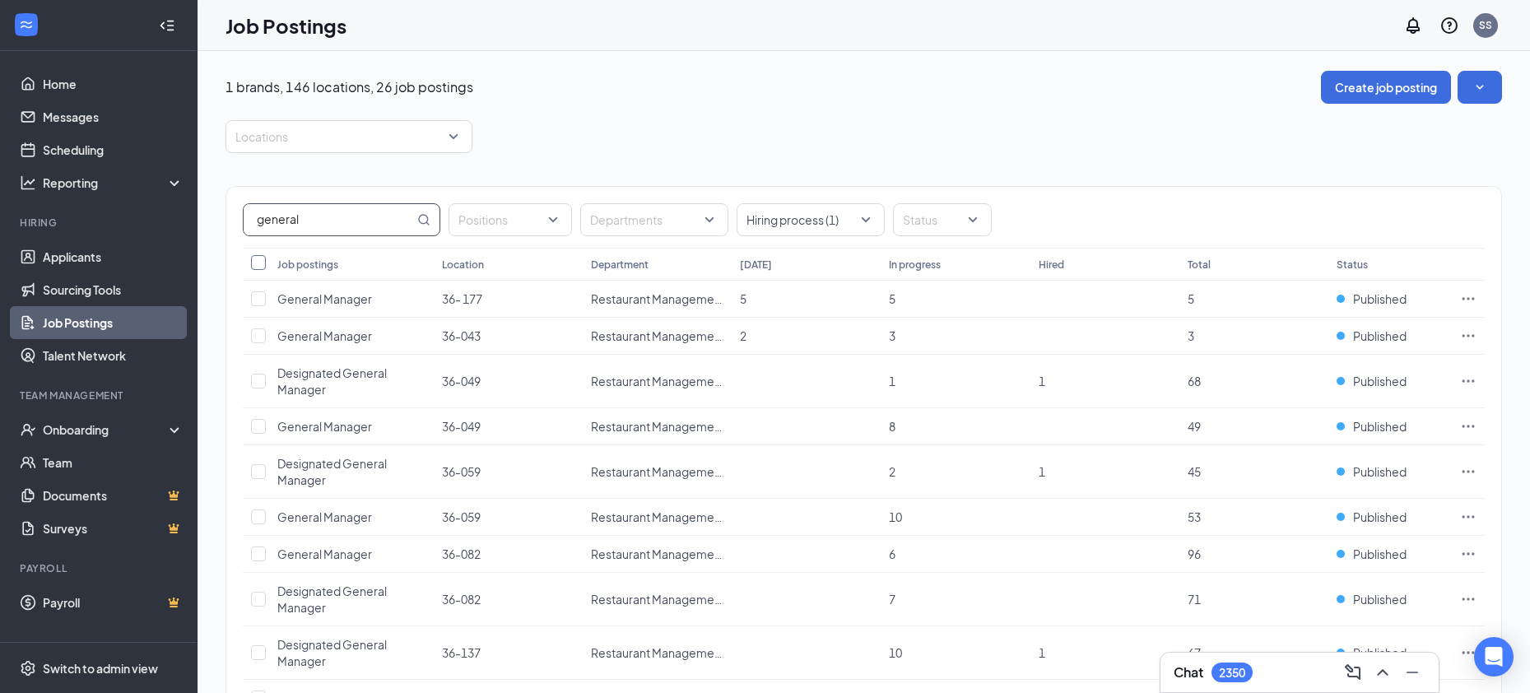
checkbox input "true"
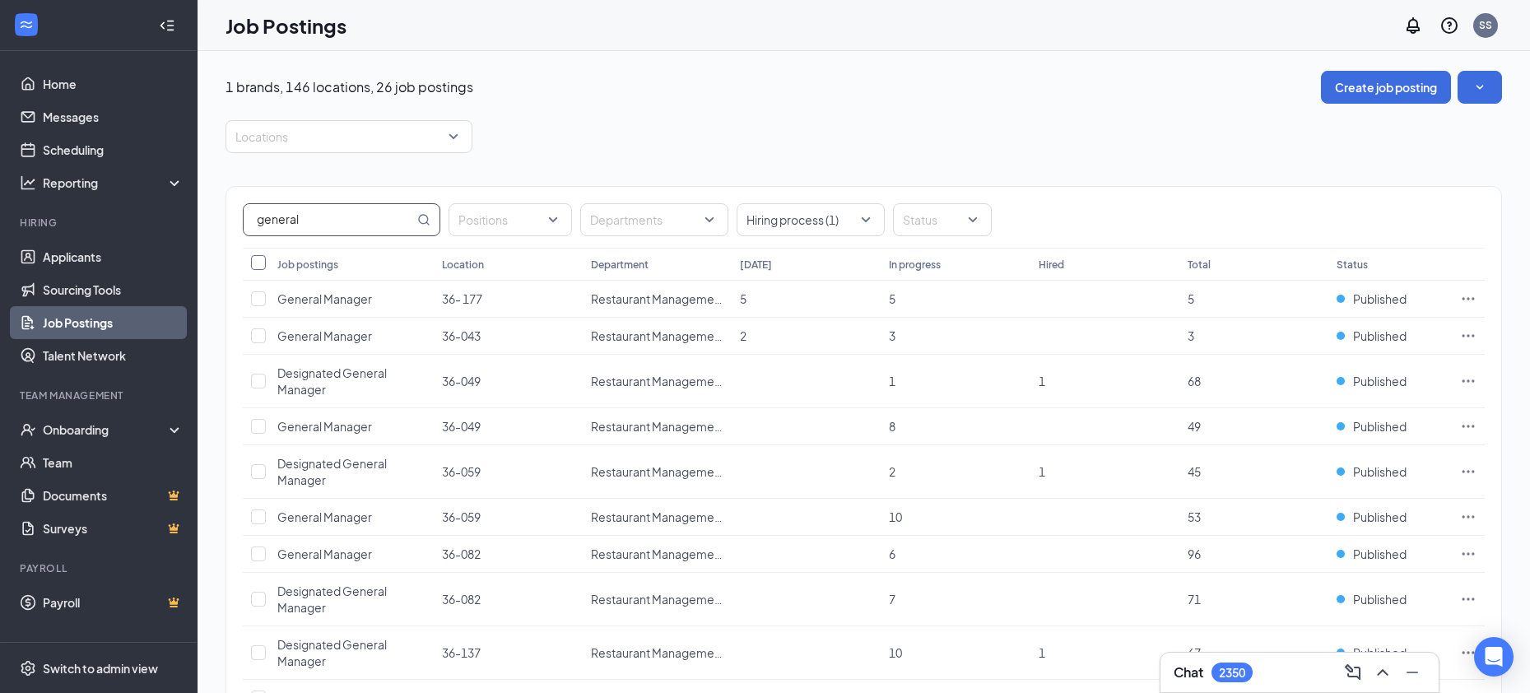
checkbox input "true"
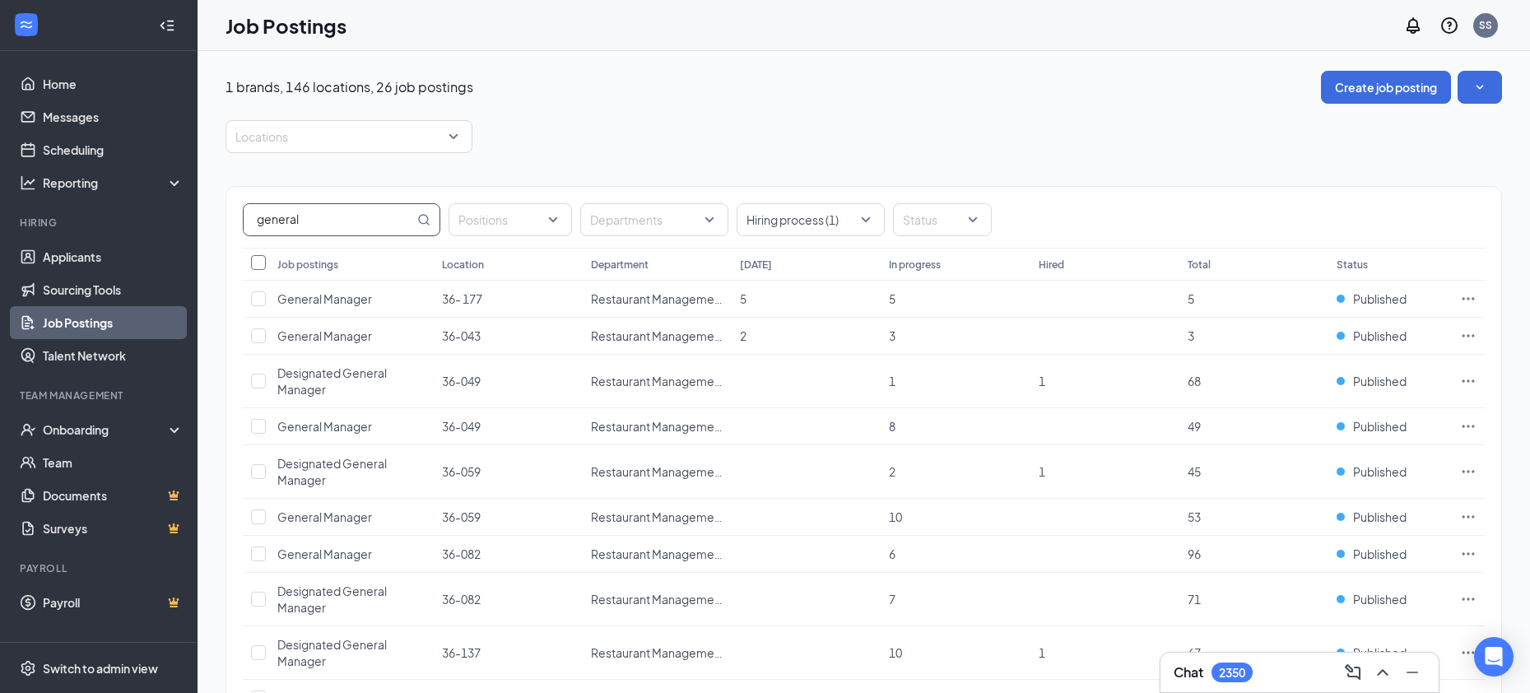
checkbox input "true"
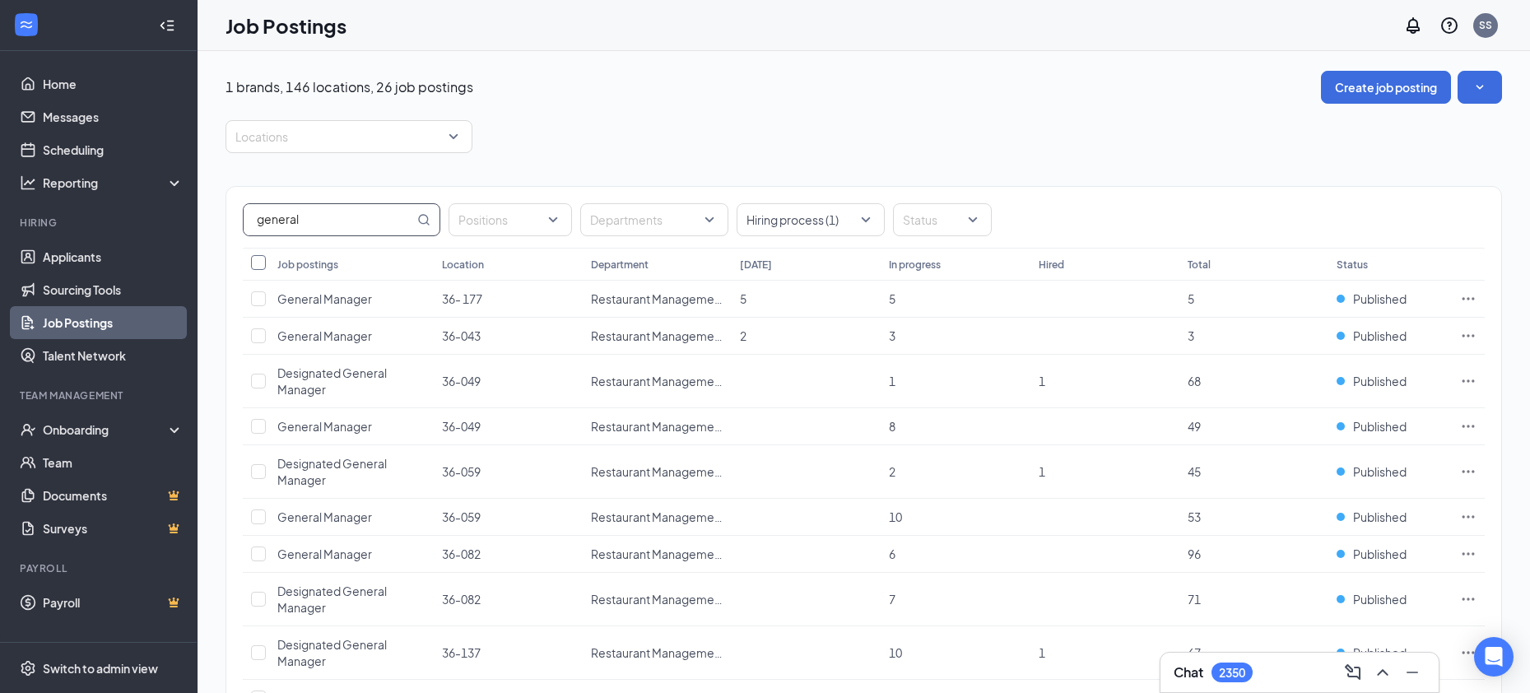
checkbox input "true"
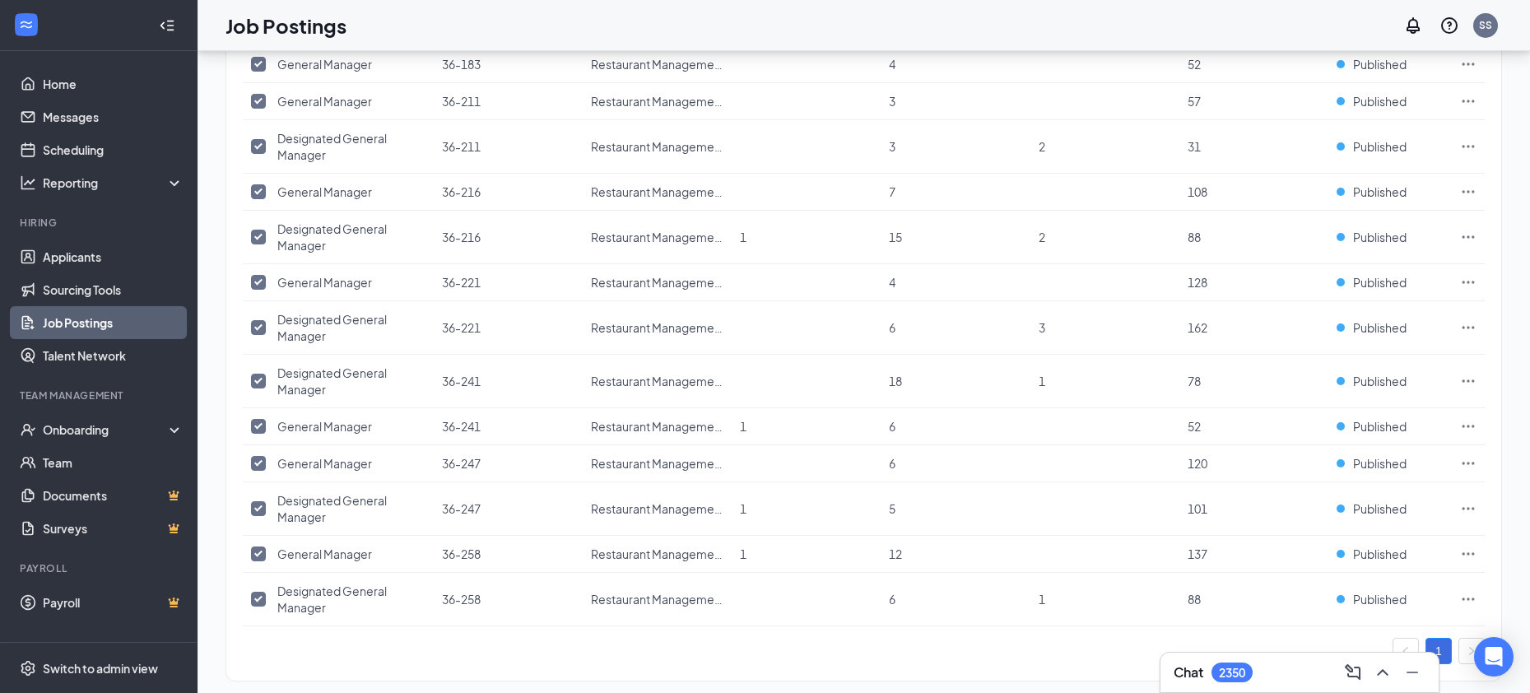
scroll to position [2, 0]
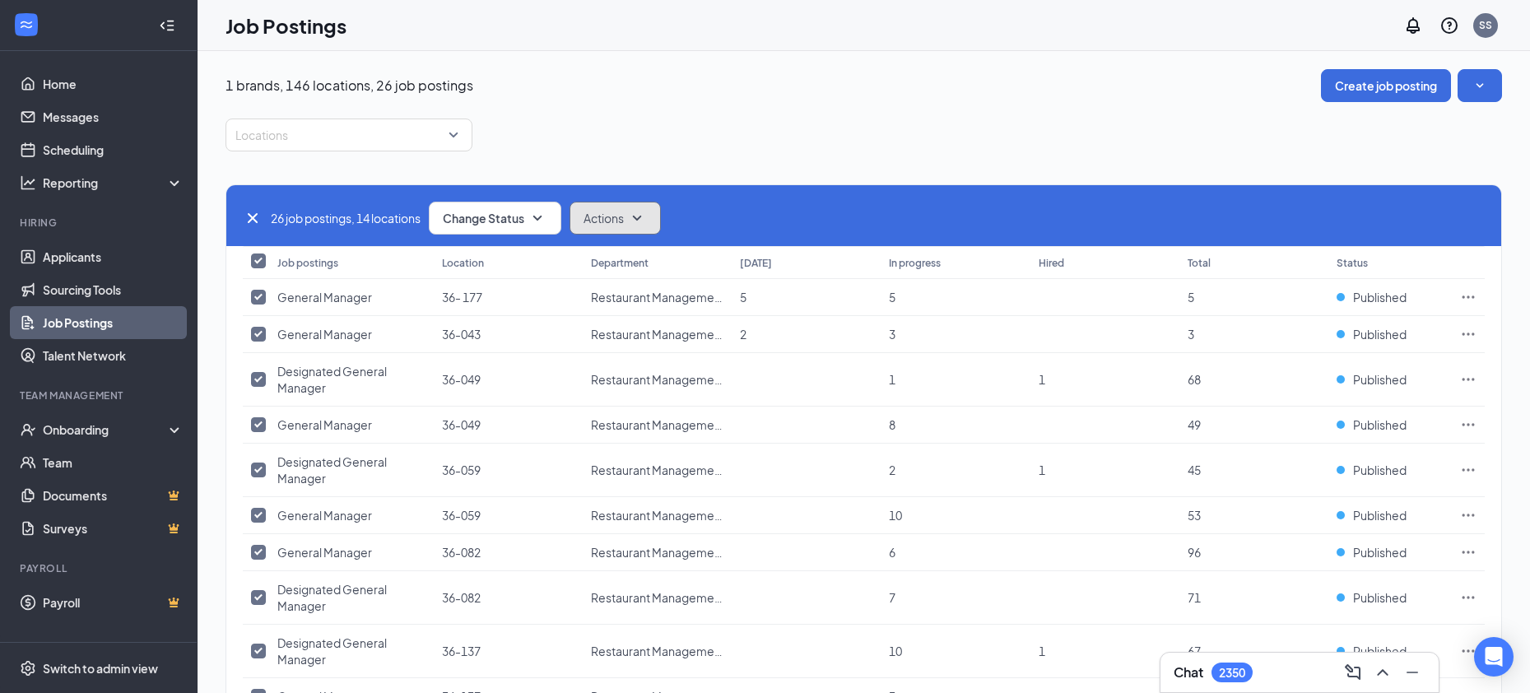
click at [604, 216] on span "Actions" at bounding box center [604, 218] width 40 height 16
click at [607, 249] on div "Edit" at bounding box center [647, 262] width 144 height 36
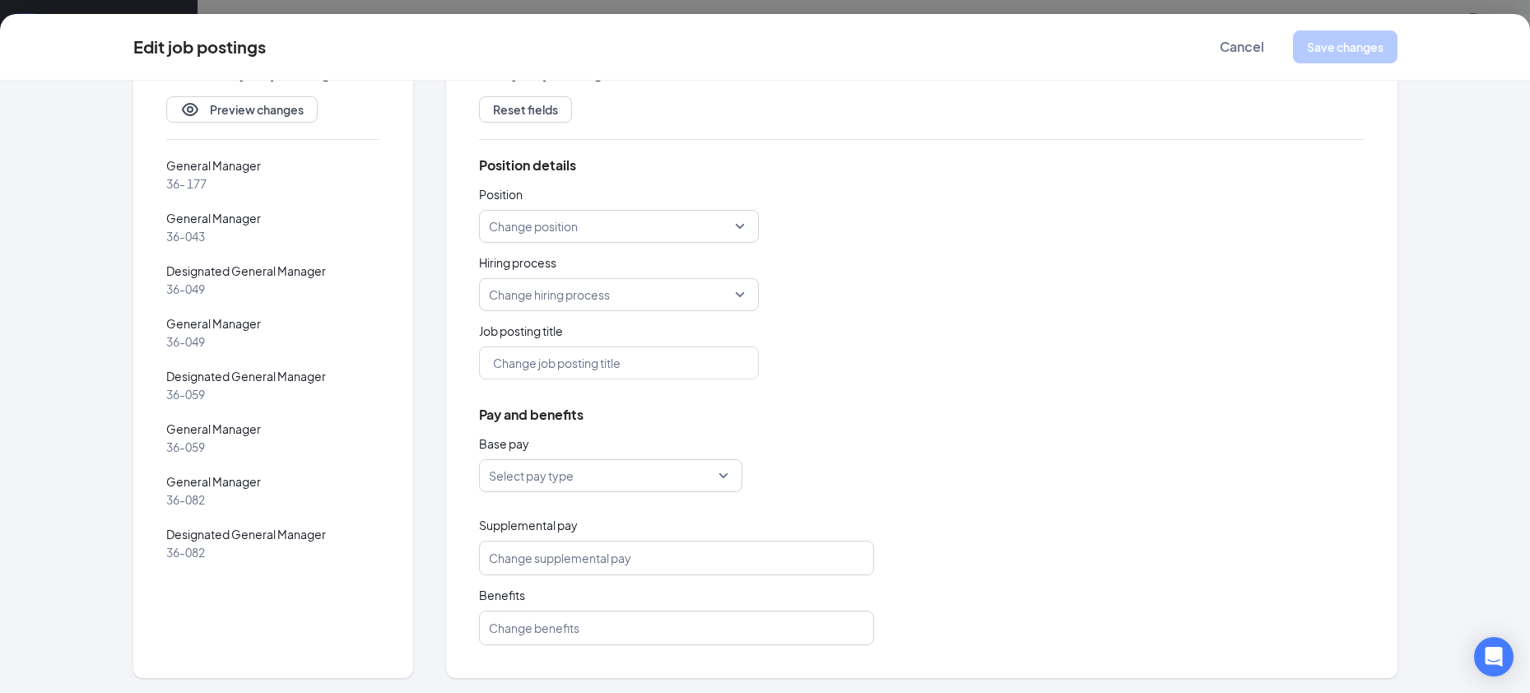
scroll to position [68, 0]
click at [562, 472] on input "search" at bounding box center [605, 473] width 232 height 31
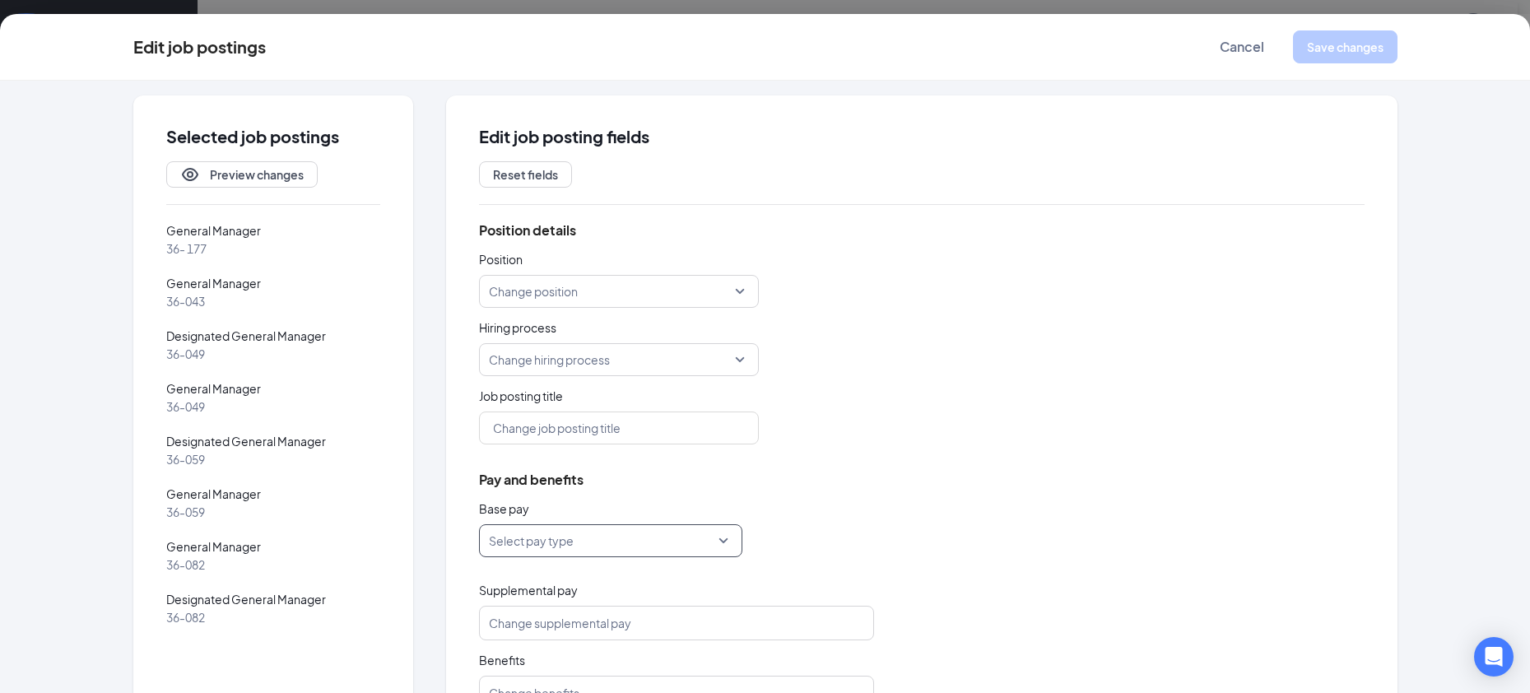
scroll to position [0, 0]
click at [1248, 42] on span "Cancel" at bounding box center [1242, 47] width 44 height 16
